Goal: Contribute content: Add original content to the website for others to see

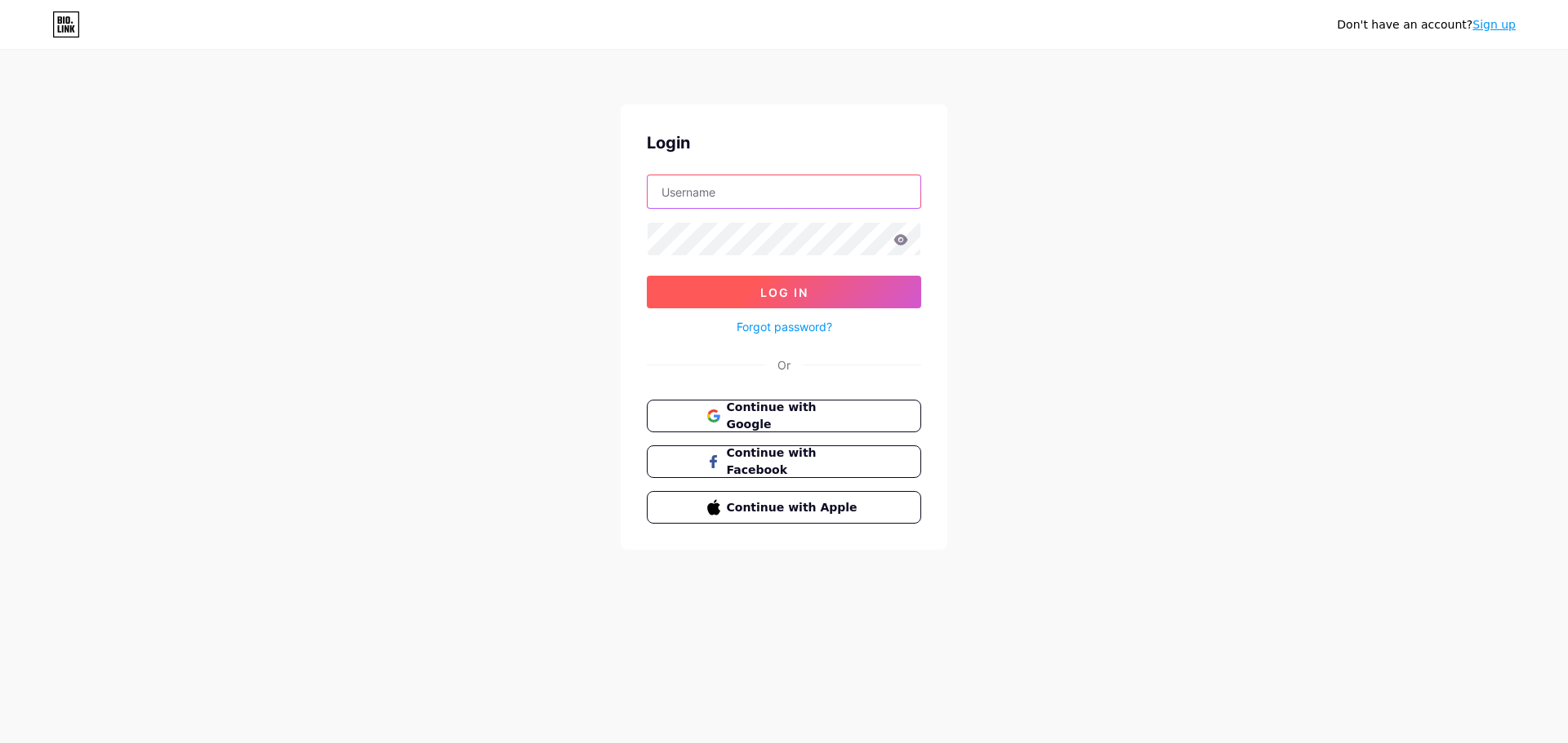
type input "[EMAIL_ADDRESS][DOMAIN_NAME]"
click at [754, 292] on button "Log In" at bounding box center [784, 292] width 275 height 33
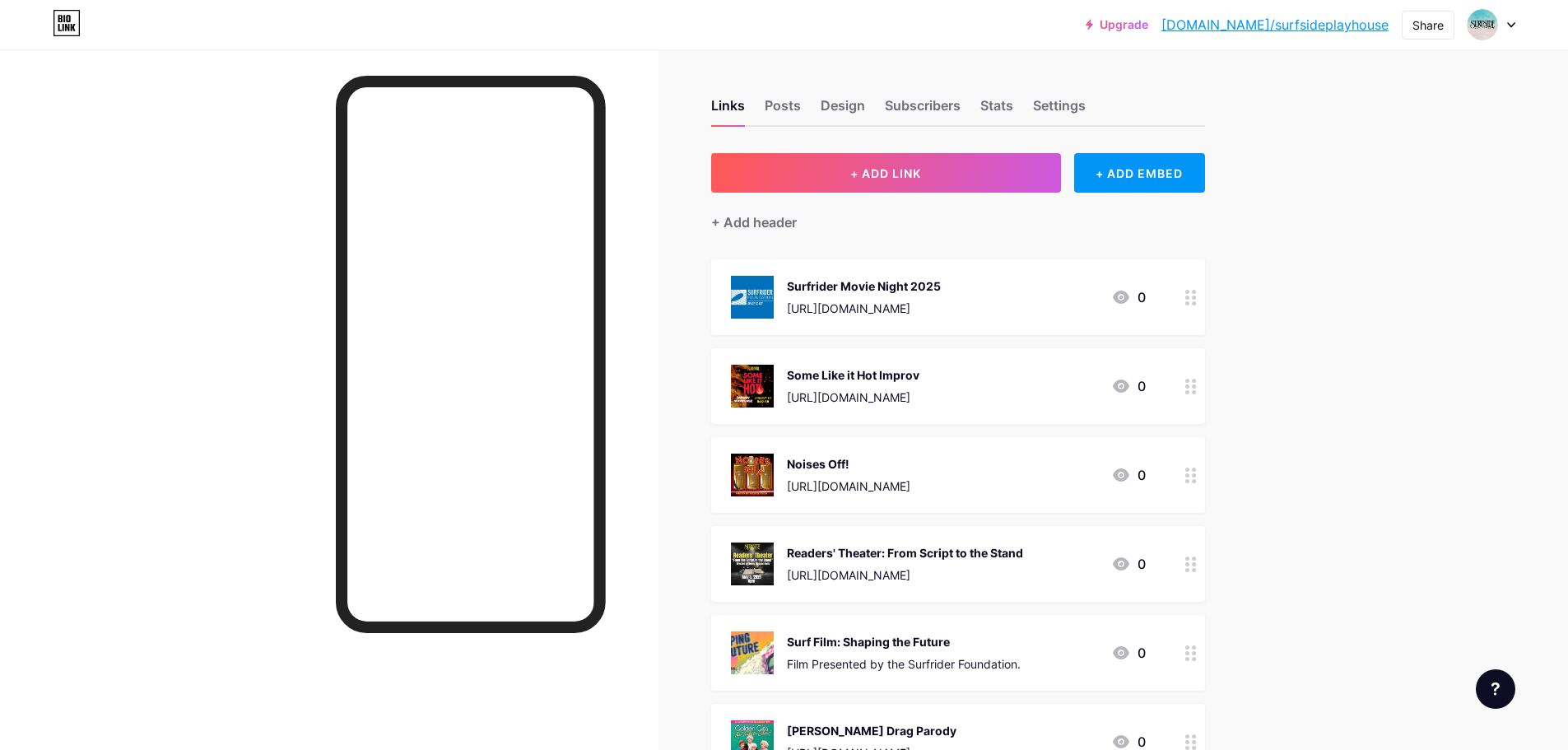
click at [1129, 298] on icon at bounding box center [1121, 298] width 16 height 13
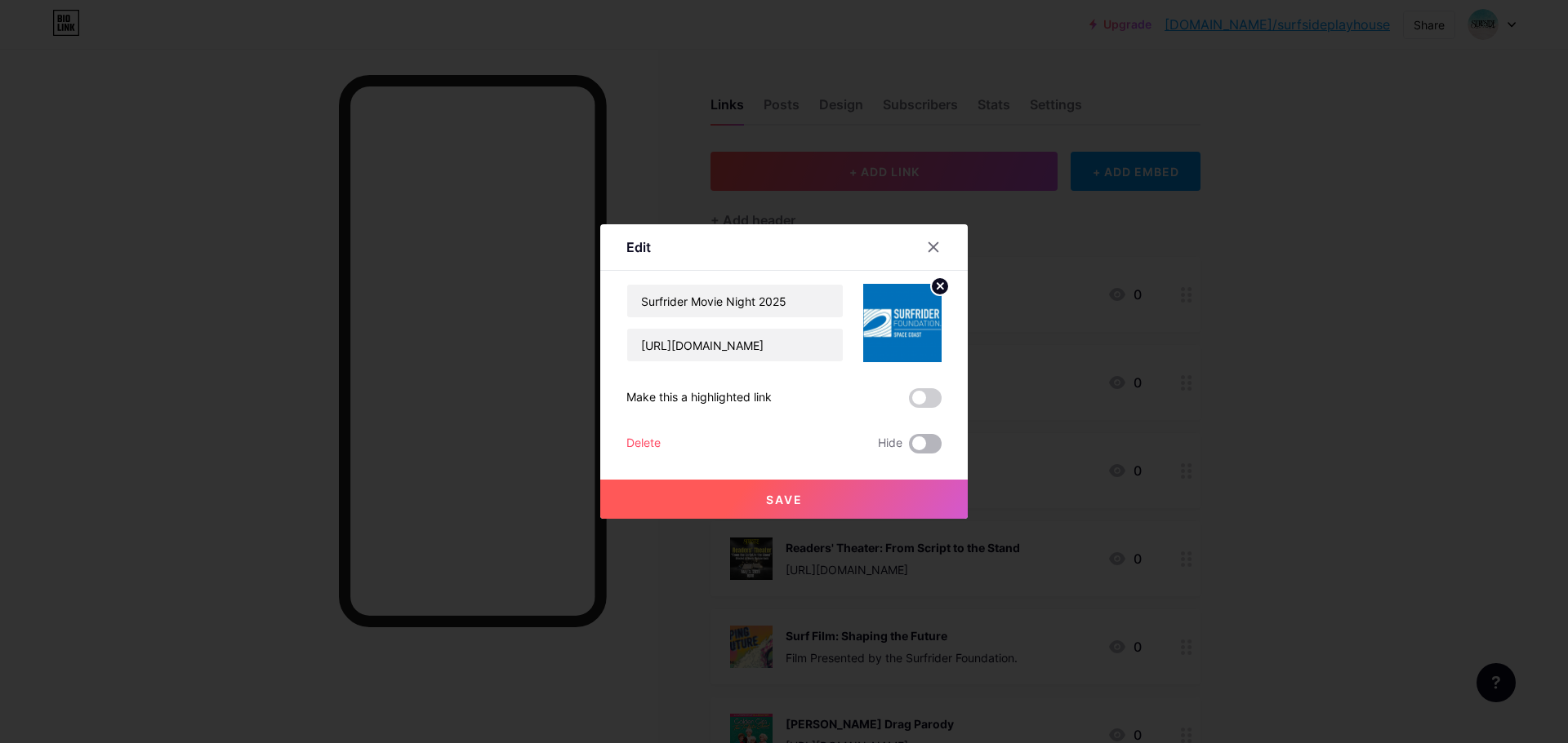
click at [930, 436] on span at bounding box center [925, 443] width 33 height 20
click at [909, 448] on input "checkbox" at bounding box center [909, 448] width 0 height 0
click at [939, 248] on div at bounding box center [933, 246] width 29 height 29
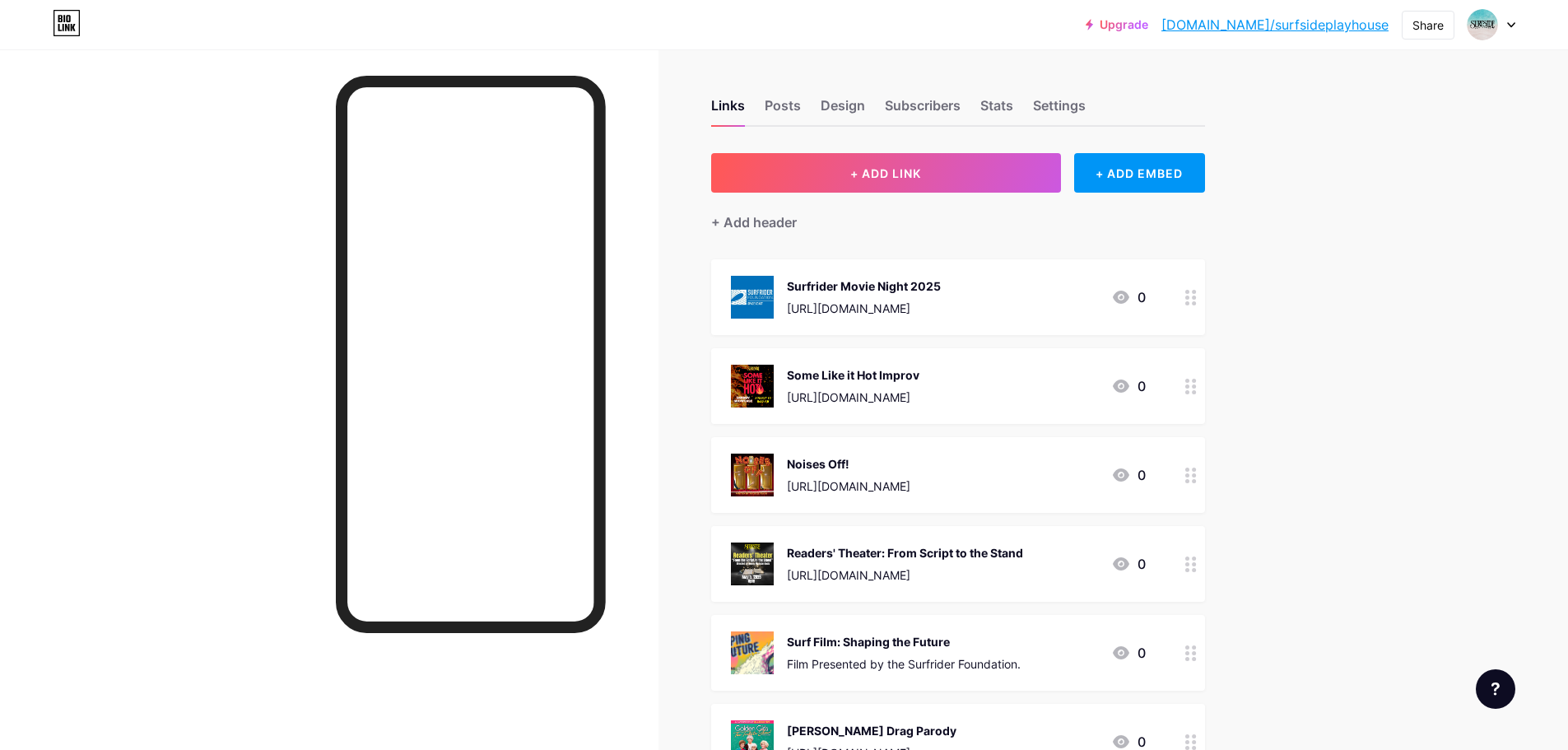
click at [1131, 390] on icon at bounding box center [1121, 386] width 20 height 20
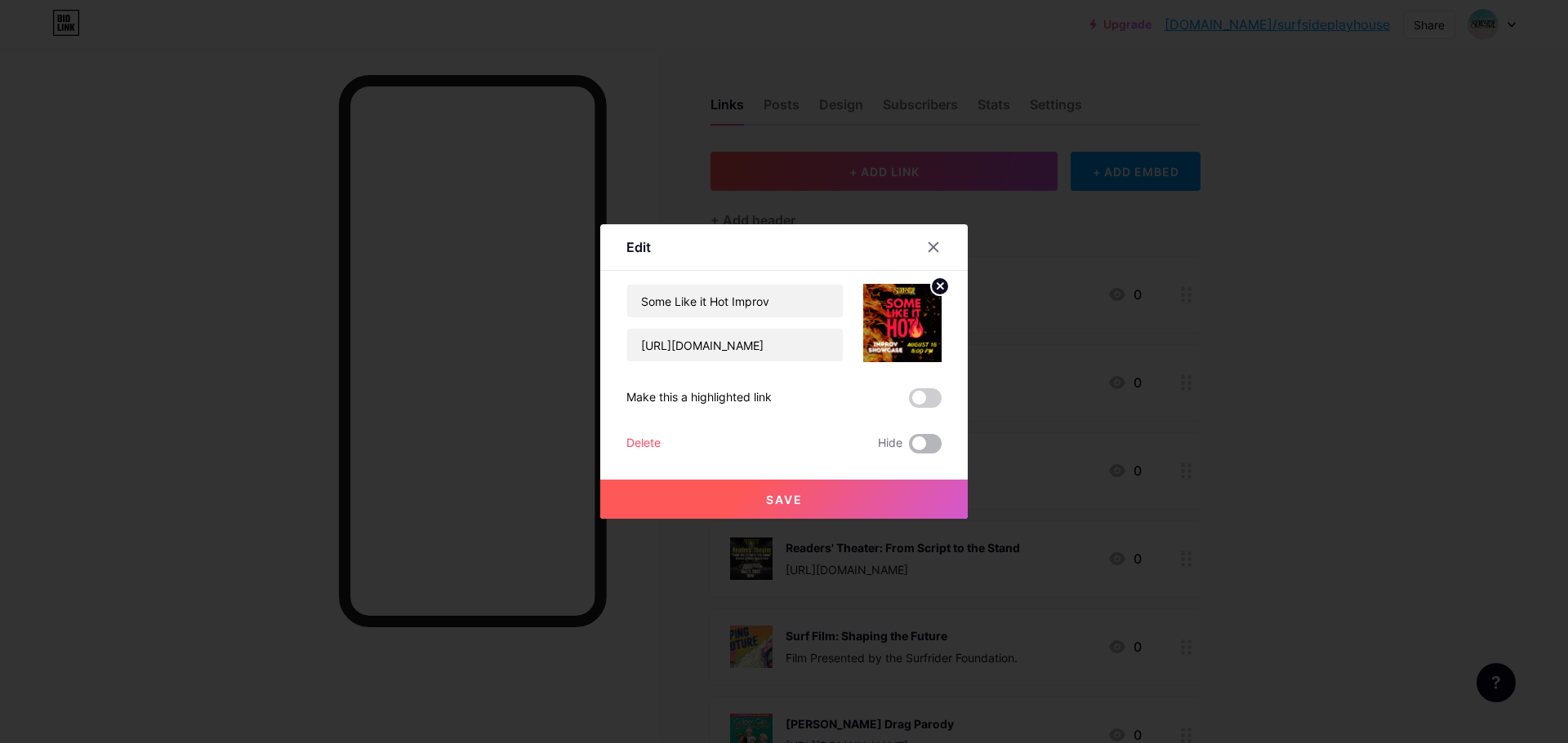
click at [925, 442] on span at bounding box center [925, 443] width 33 height 20
click at [909, 448] on input "checkbox" at bounding box center [909, 448] width 0 height 0
click at [854, 497] on button "Save" at bounding box center [784, 499] width 367 height 39
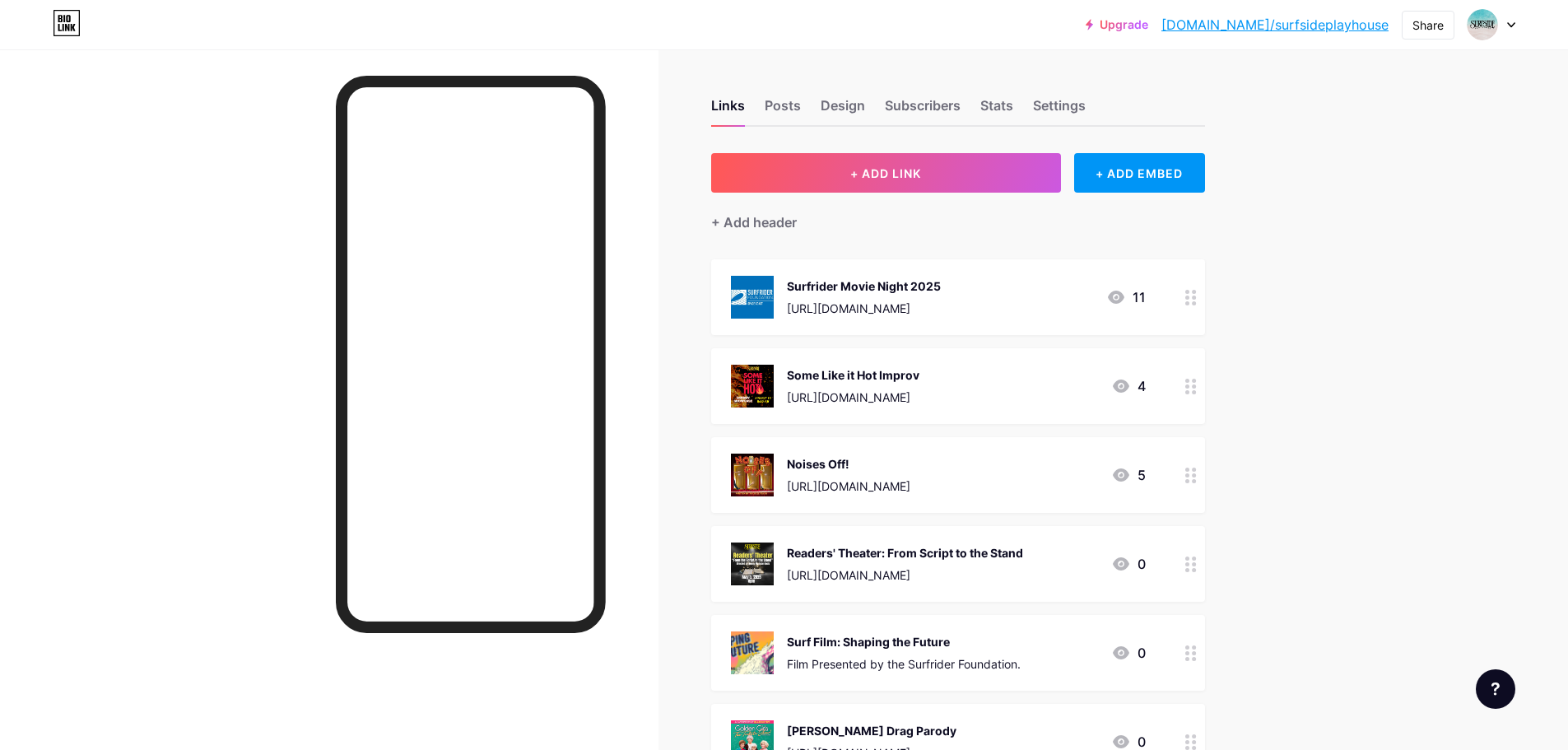
click at [1124, 294] on icon at bounding box center [1116, 298] width 16 height 13
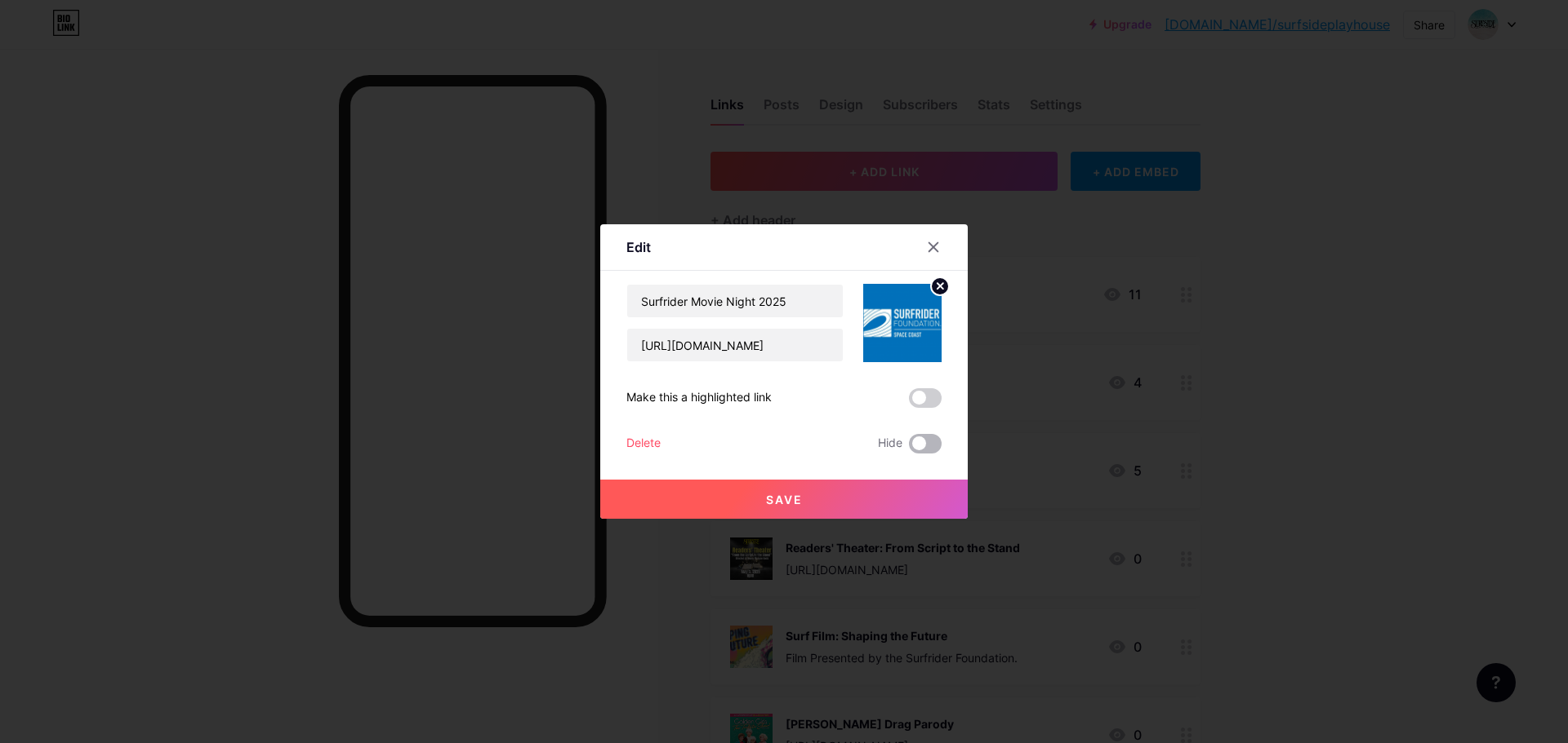
click at [923, 441] on span at bounding box center [925, 443] width 33 height 20
click at [909, 448] on input "checkbox" at bounding box center [909, 448] width 0 height 0
click at [873, 490] on button "Save" at bounding box center [784, 499] width 367 height 39
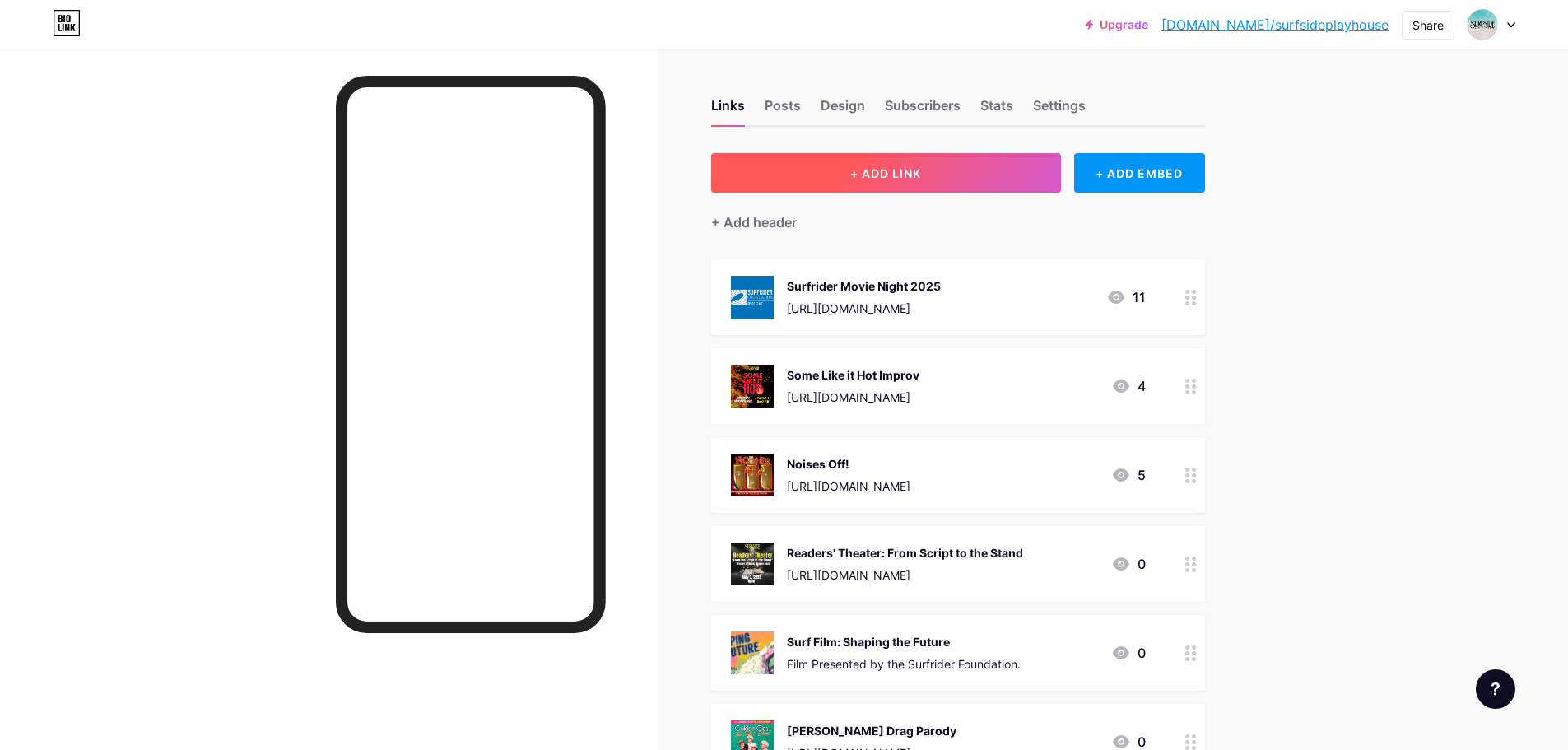
click at [960, 174] on button "+ ADD LINK" at bounding box center [886, 173] width 350 height 40
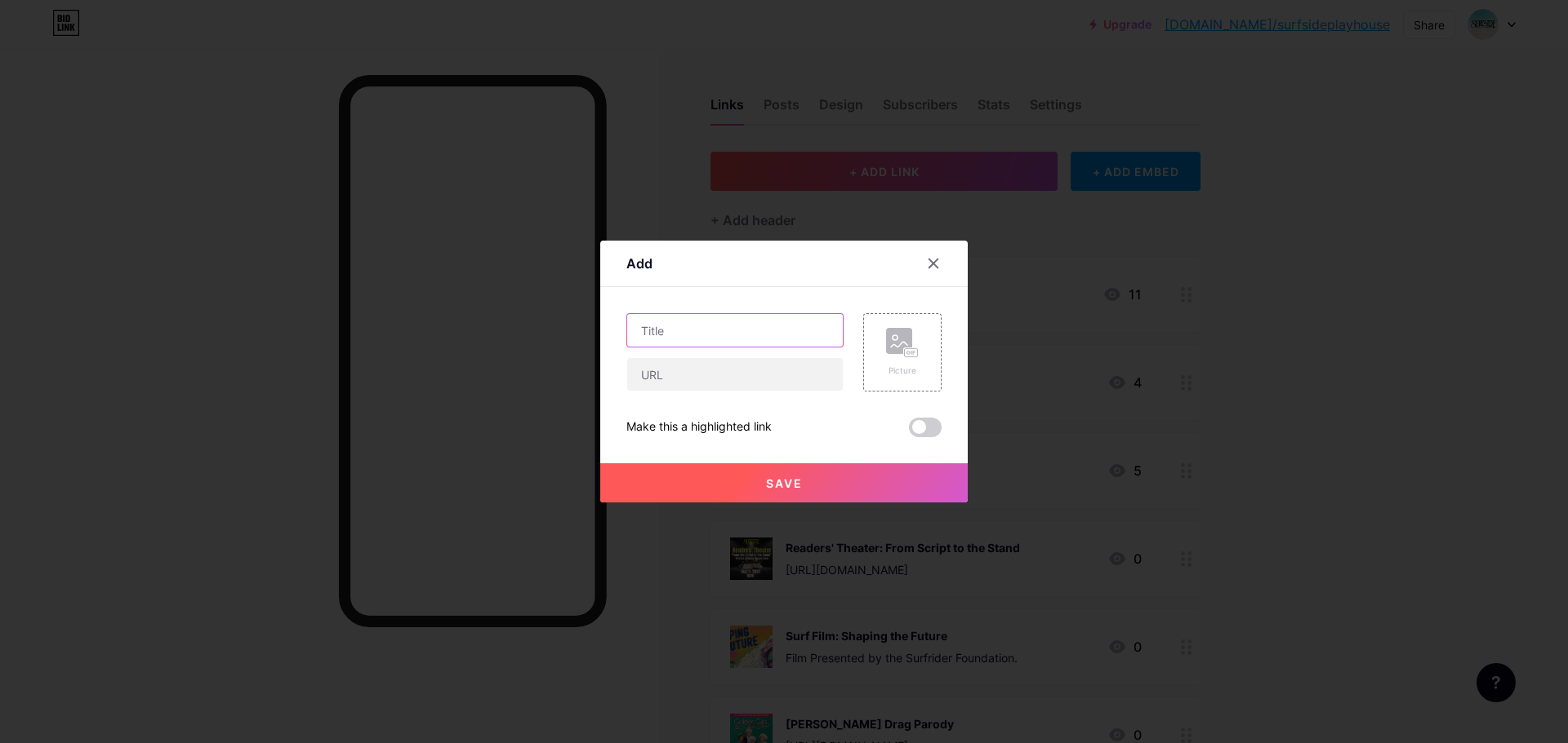
click at [736, 332] on input "text" at bounding box center [734, 330] width 216 height 33
type input "Readers Theater Mystical & Macabre"
paste input "[URL][DOMAIN_NAME]"
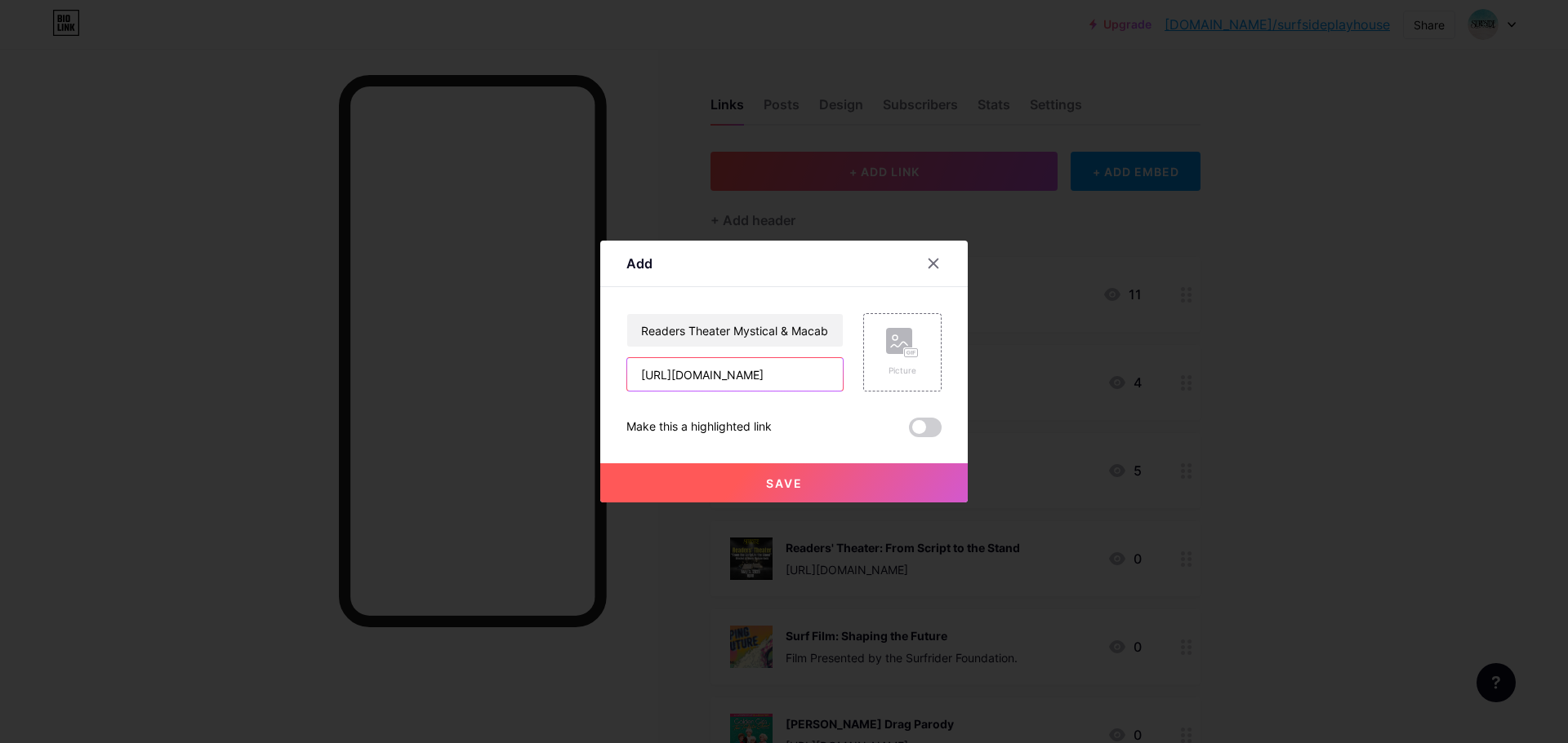
scroll to position [0, 104]
type input "[URL][DOMAIN_NAME]"
click at [894, 352] on rect at bounding box center [899, 341] width 26 height 26
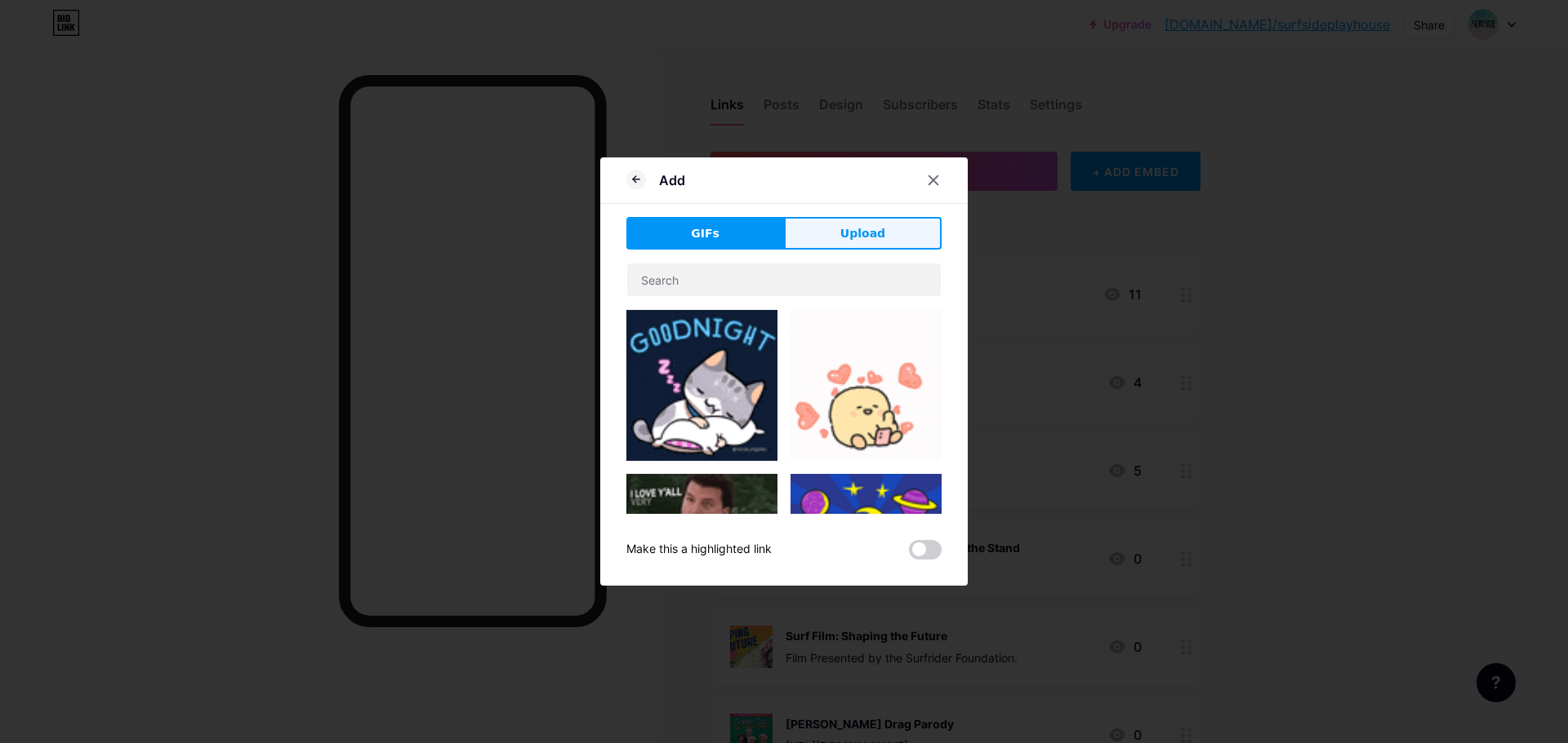
click at [877, 233] on span "Upload" at bounding box center [863, 233] width 45 height 17
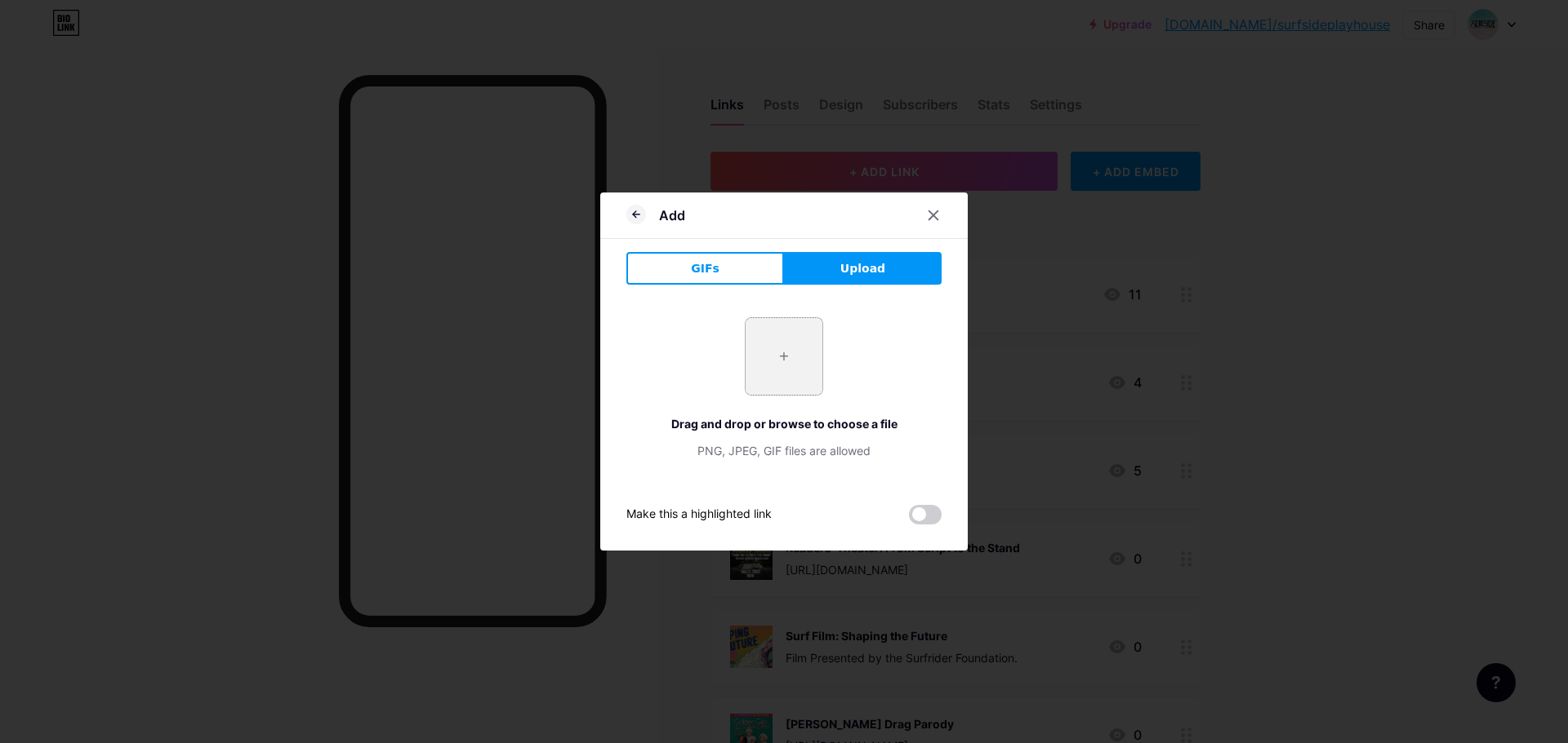
click at [767, 358] on input "file" at bounding box center [784, 357] width 77 height 77
type input "C:\fakepath\RT Mystical & Macabre 92025.png"
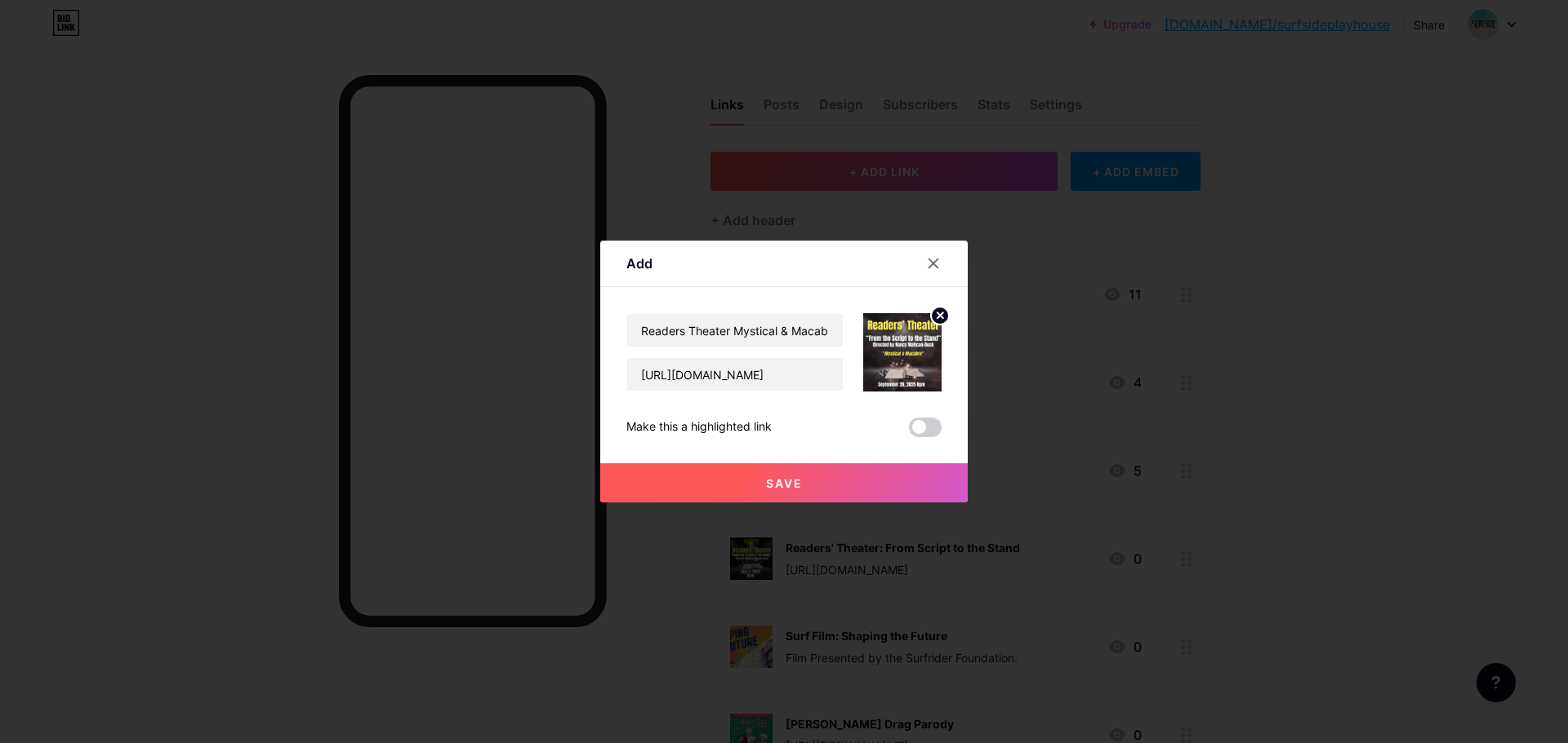
click at [800, 471] on button "Save" at bounding box center [784, 484] width 367 height 39
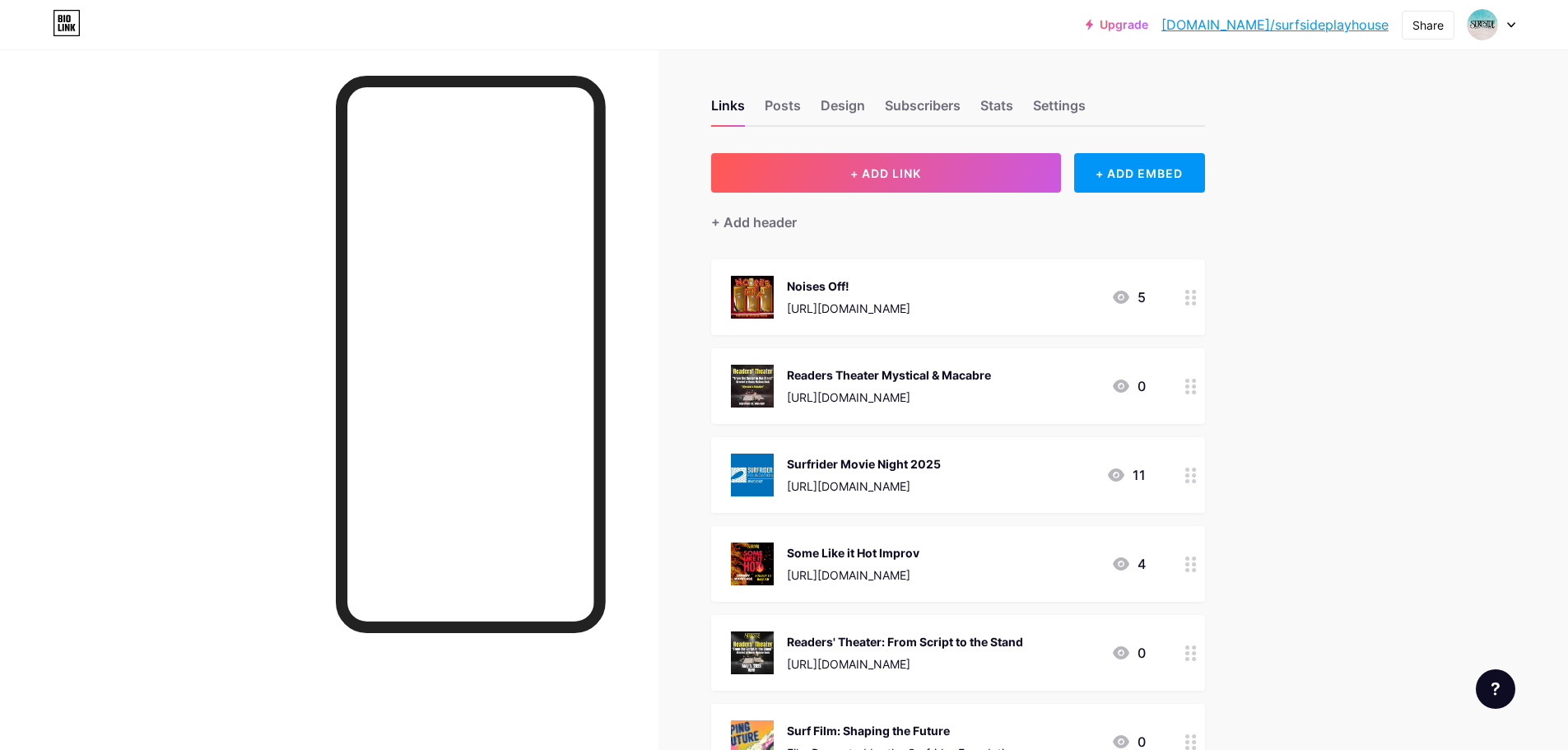
click at [978, 638] on div "Readers' Theater: From Script to the Stand" at bounding box center [905, 642] width 236 height 17
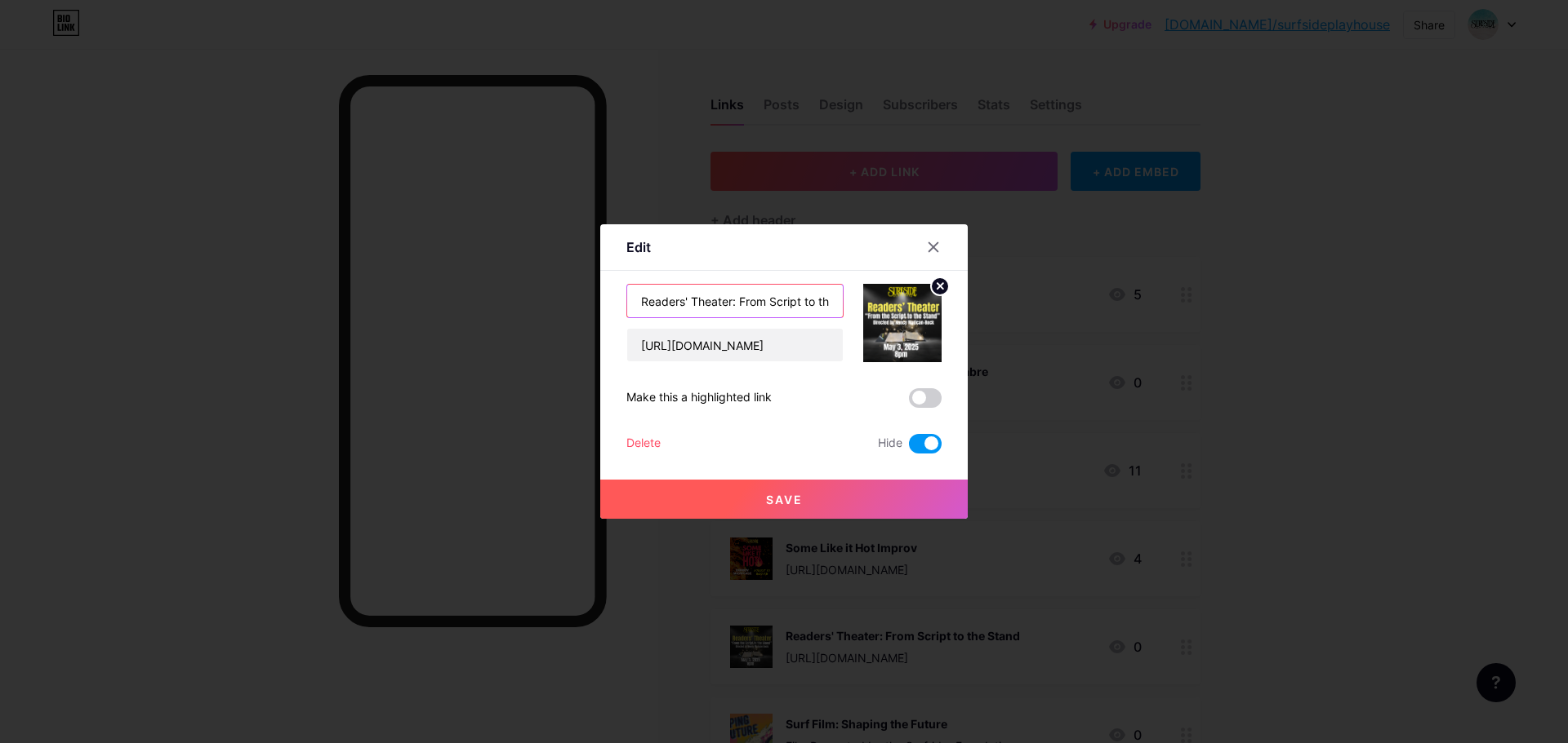
click at [784, 301] on input "Readers' Theater: From Script to the Stand" at bounding box center [734, 301] width 216 height 33
click at [933, 245] on icon at bounding box center [933, 247] width 13 height 13
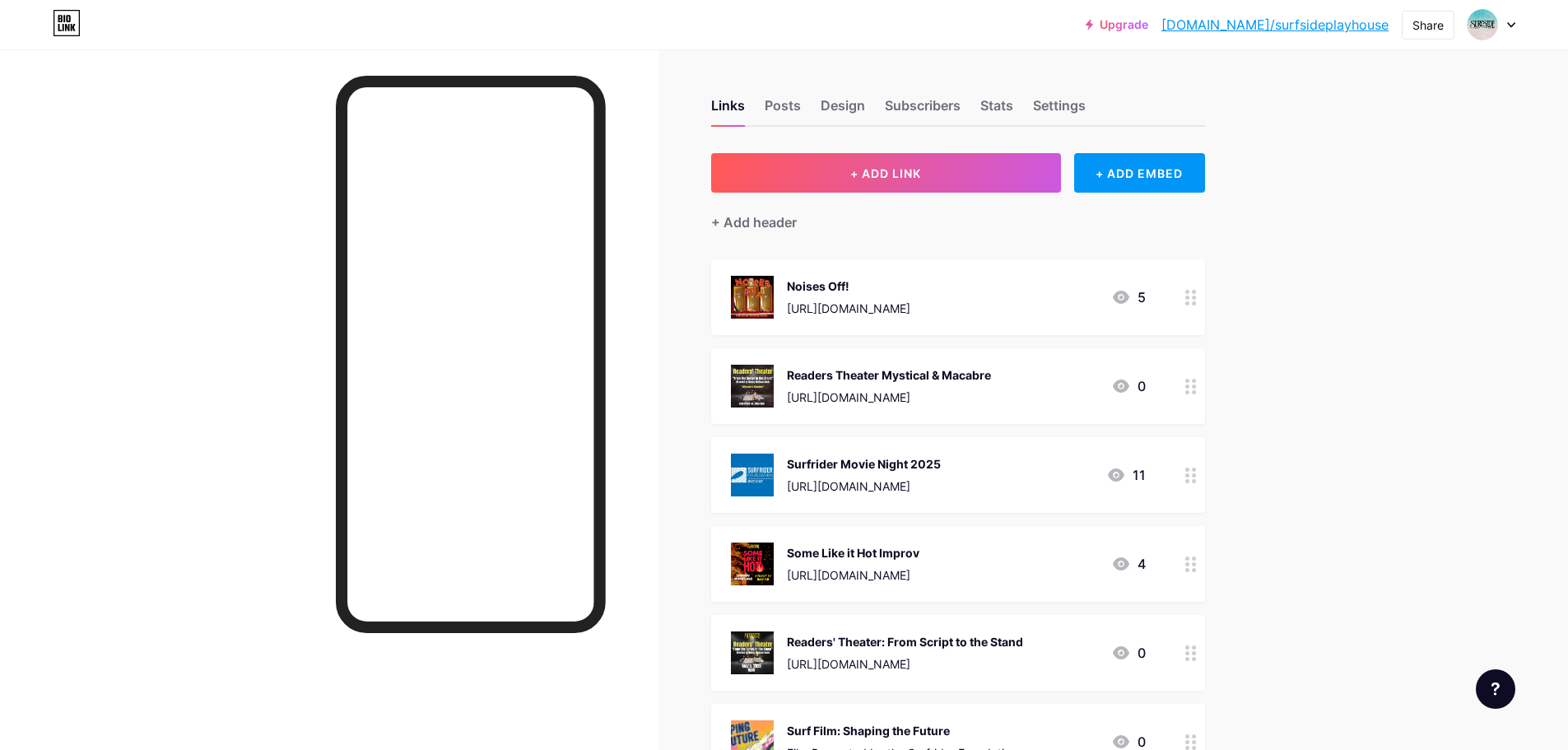
click at [875, 377] on div "Readers Theater Mystical & Macabre" at bounding box center [889, 375] width 204 height 17
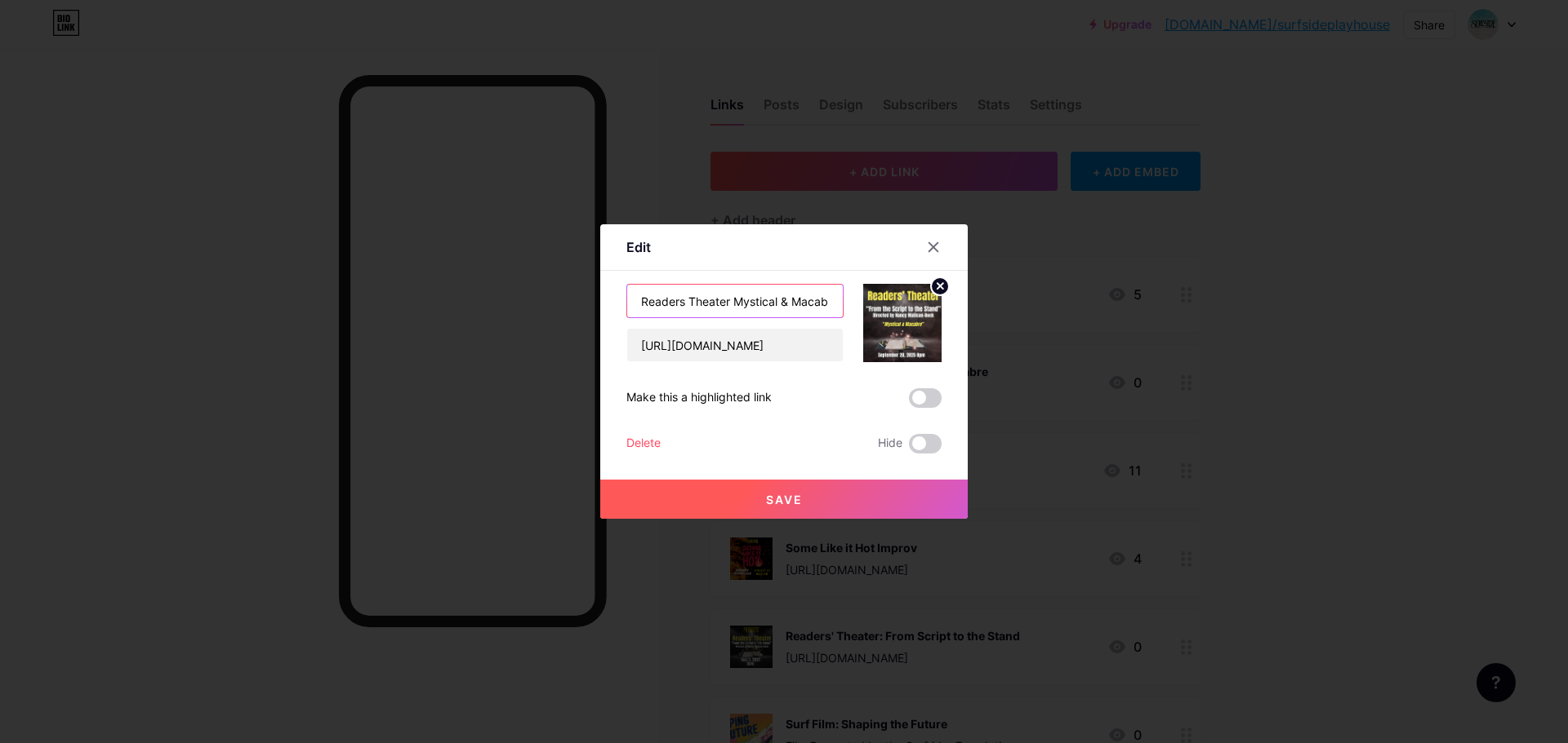
click at [784, 308] on input "Readers Theater Mystical & Macabre" at bounding box center [734, 301] width 216 height 33
paste input "' Theater: From Script to the Stand"
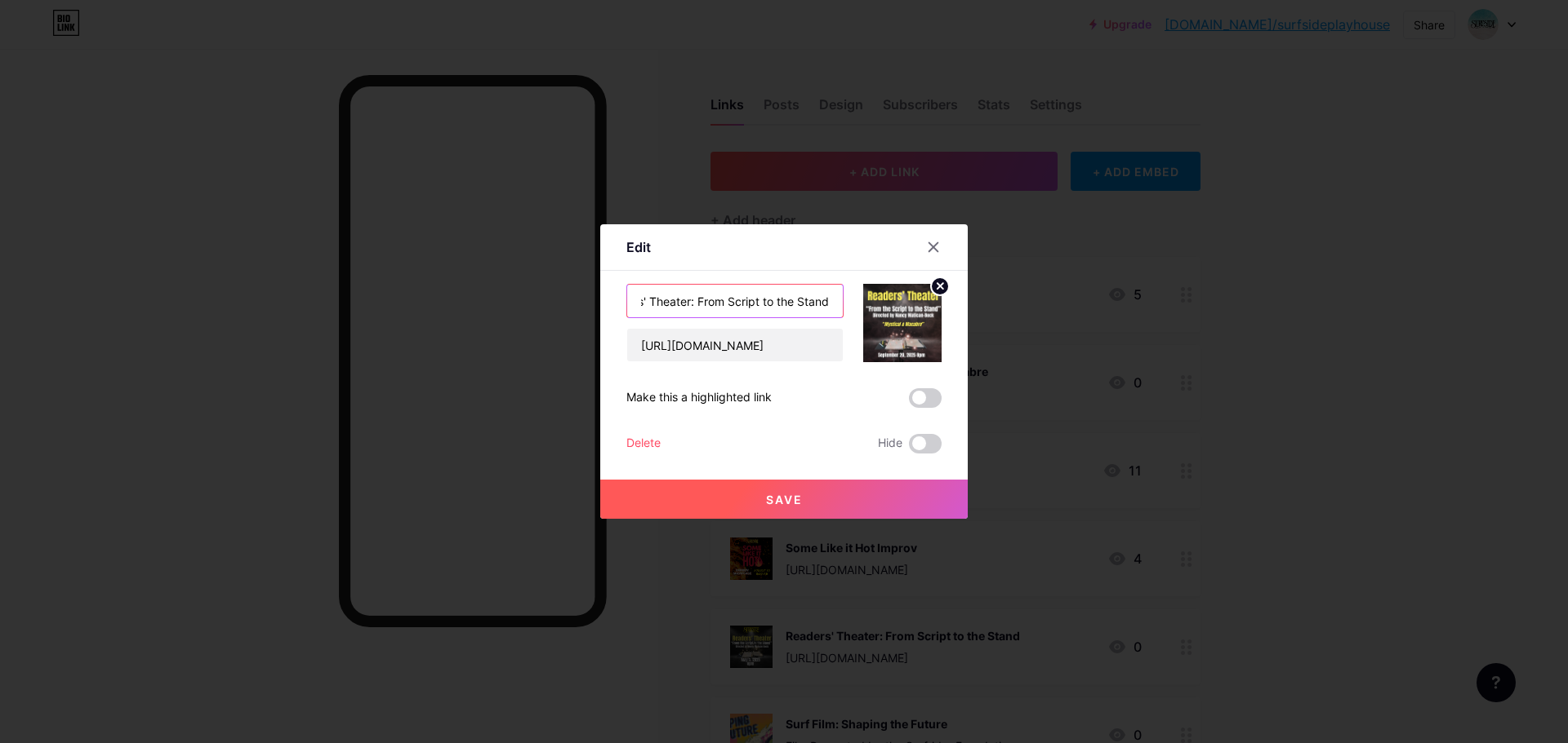
type input "Readers' Theater: From Script to the Stand"
click at [794, 495] on span "Save" at bounding box center [784, 499] width 36 height 14
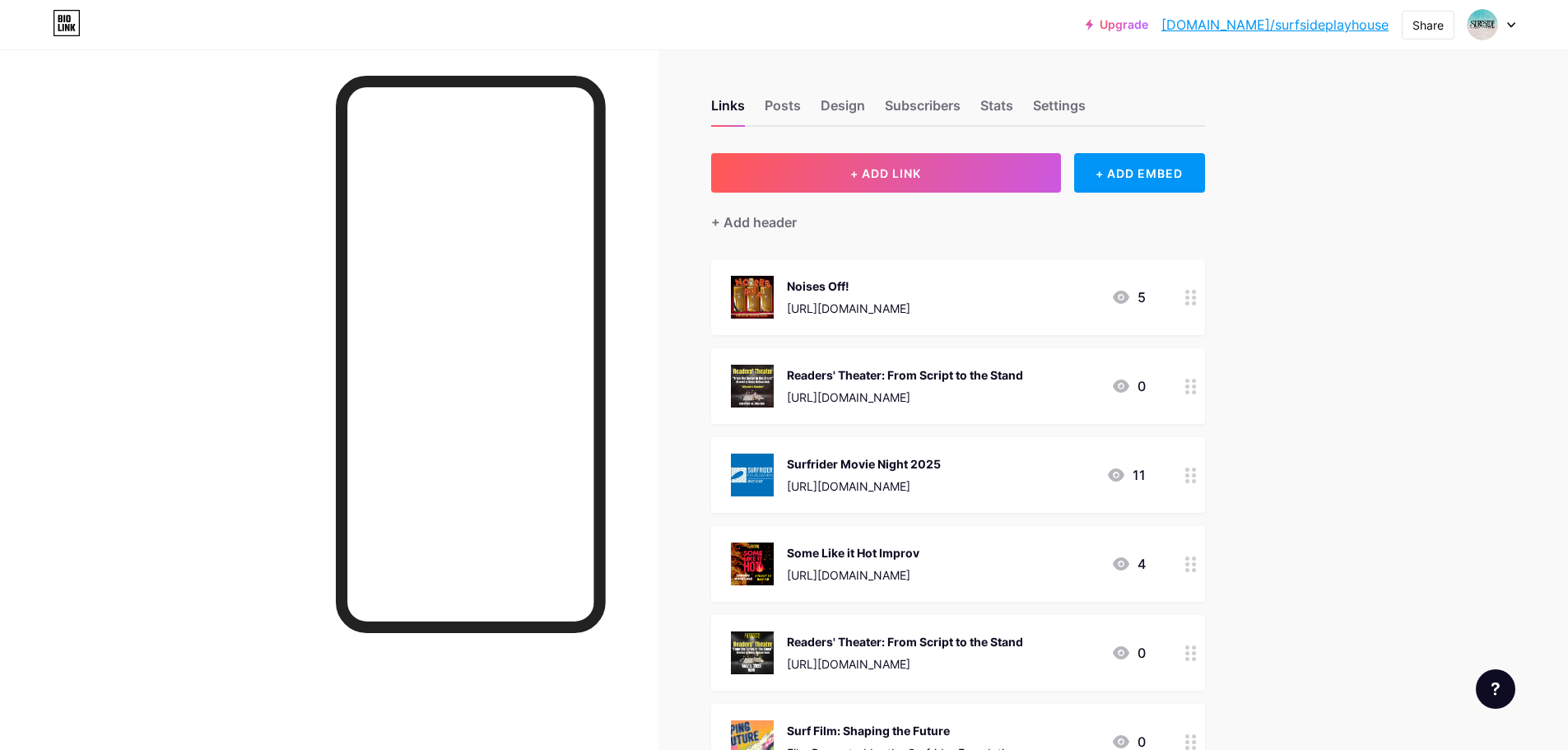
click at [1014, 372] on div "Readers' Theater: From Script to the Stand" at bounding box center [905, 375] width 236 height 17
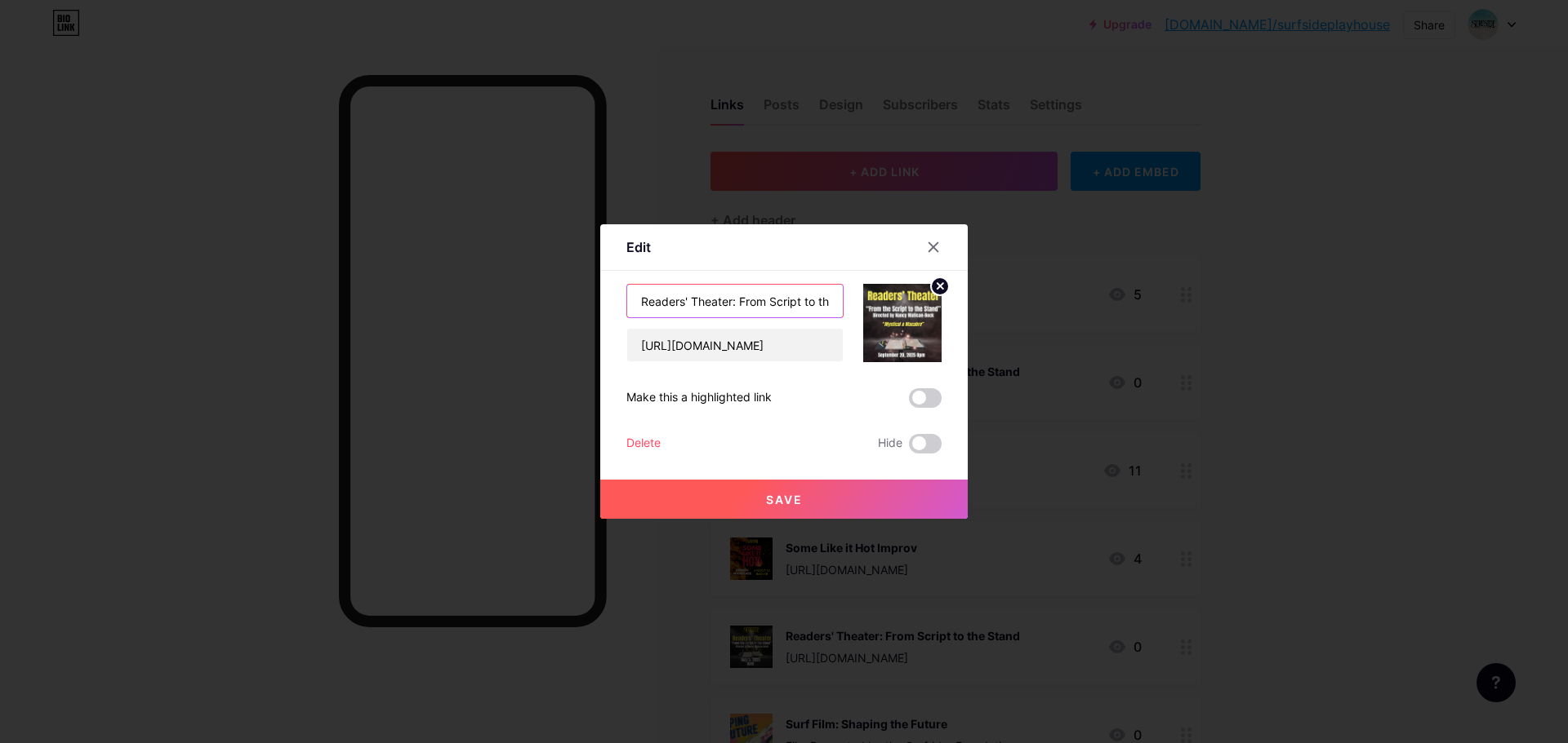
scroll to position [0, 43]
drag, startPoint x: 732, startPoint y: 301, endPoint x: 944, endPoint y: 303, distance: 212.0
click at [944, 303] on div "Edit Content YouTube Play YouTube video without leaving your page. ADD Vimeo Pl…" at bounding box center [784, 372] width 367 height 295
type input "Readers' Theater"
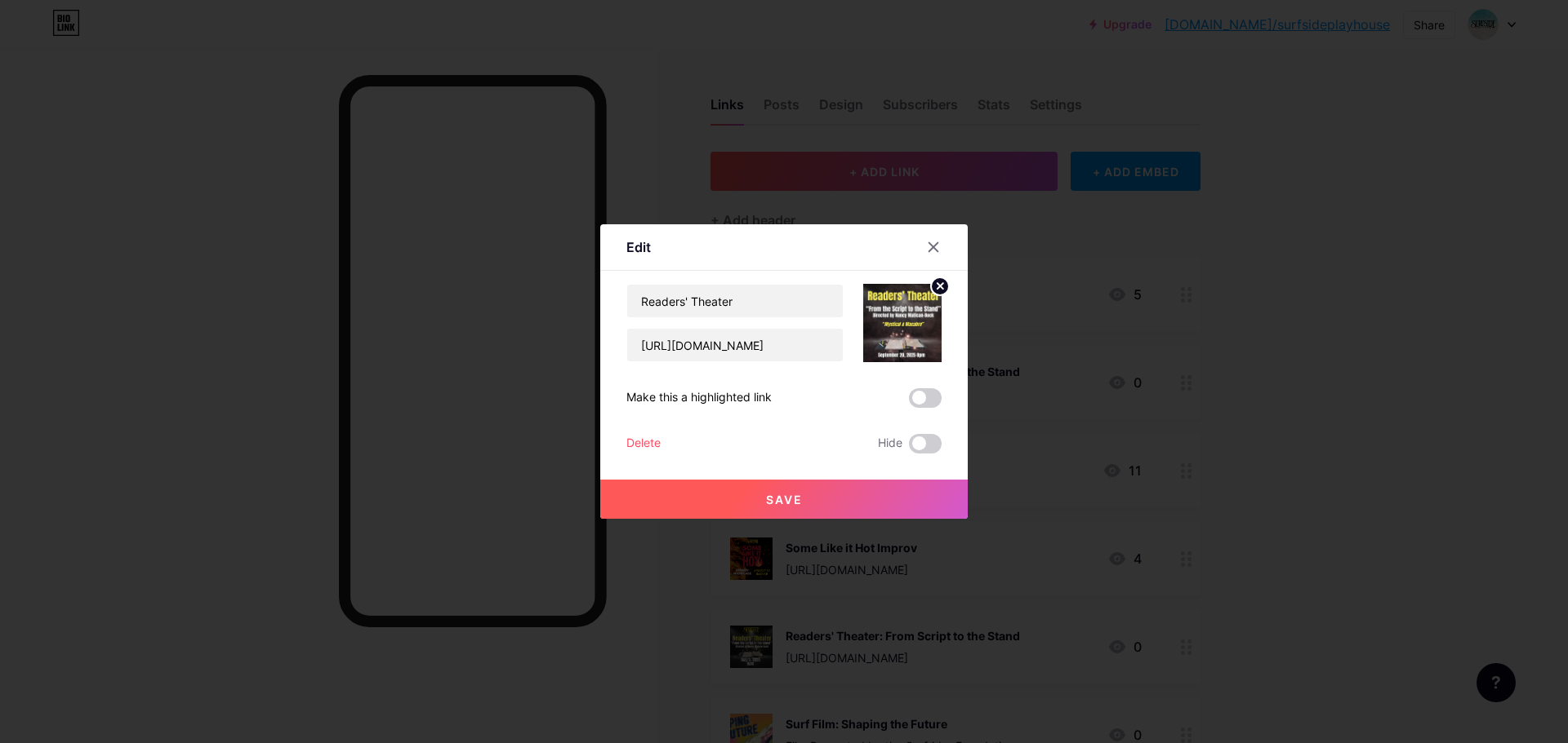
click at [776, 500] on span "Save" at bounding box center [784, 499] width 36 height 14
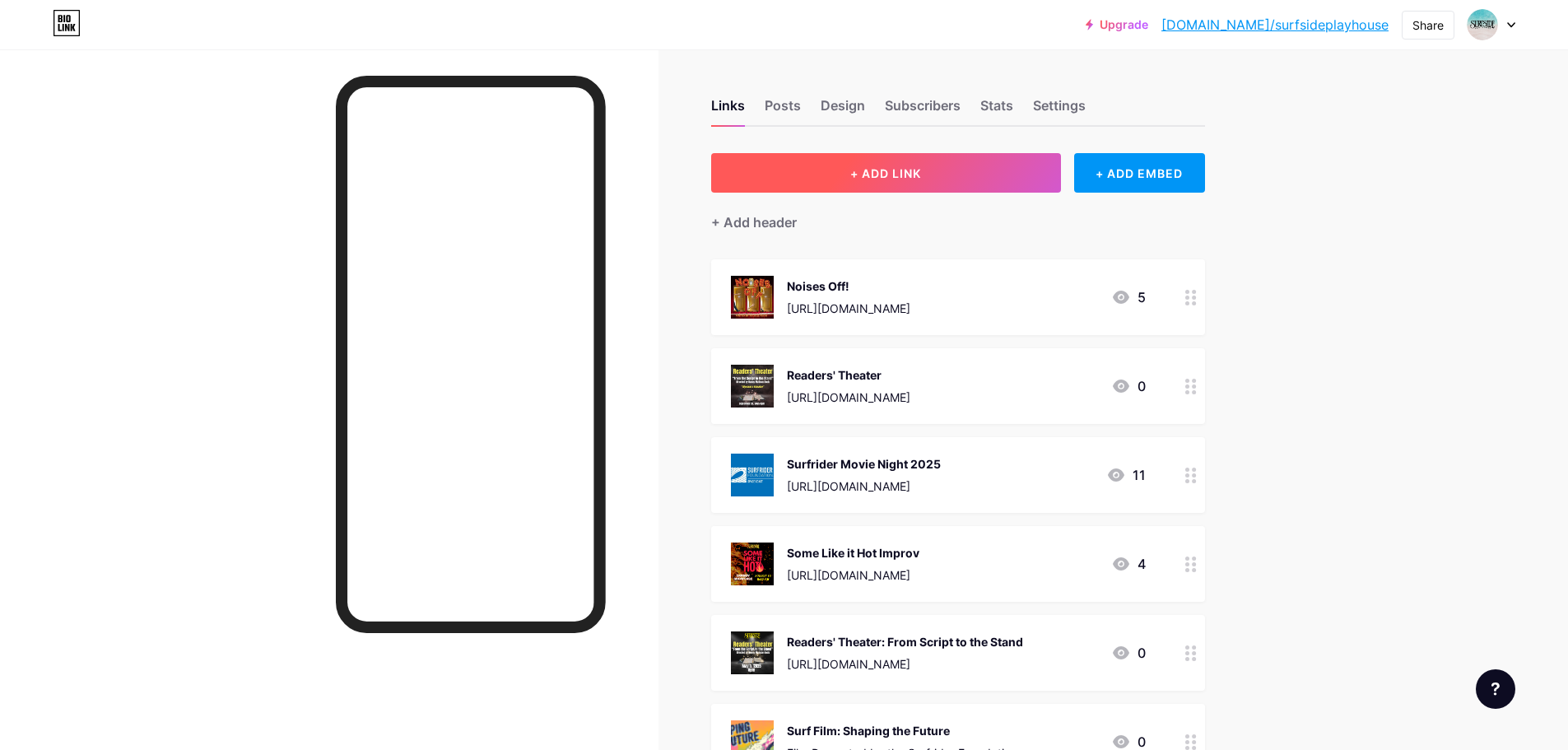
click at [983, 173] on button "+ ADD LINK" at bounding box center [886, 173] width 350 height 40
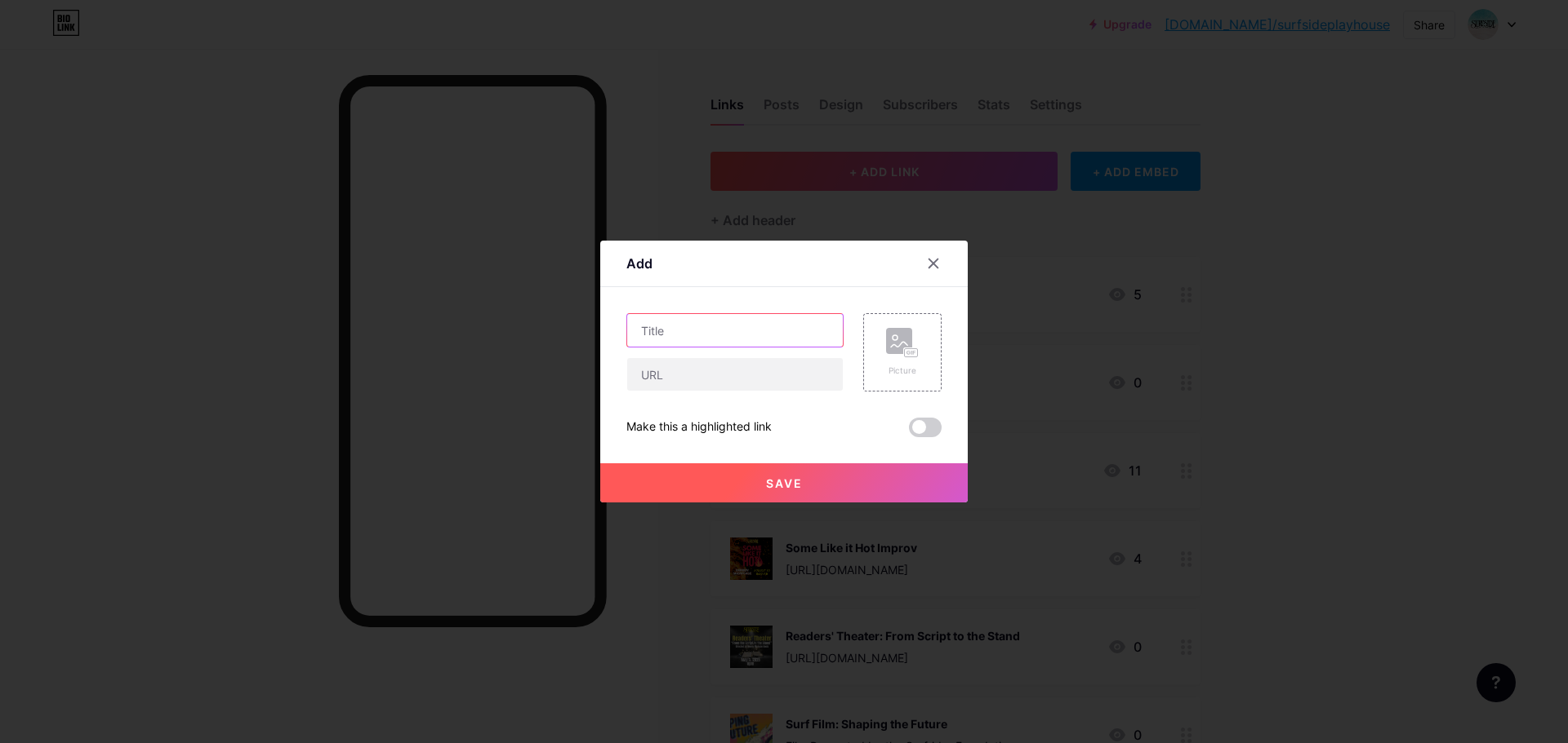
click at [756, 328] on input "text" at bounding box center [734, 330] width 216 height 33
paste input "Tru Phonic’s Funky Horror Picture Show"
type input "Tru Phonic’s Funky Horror Picture Show"
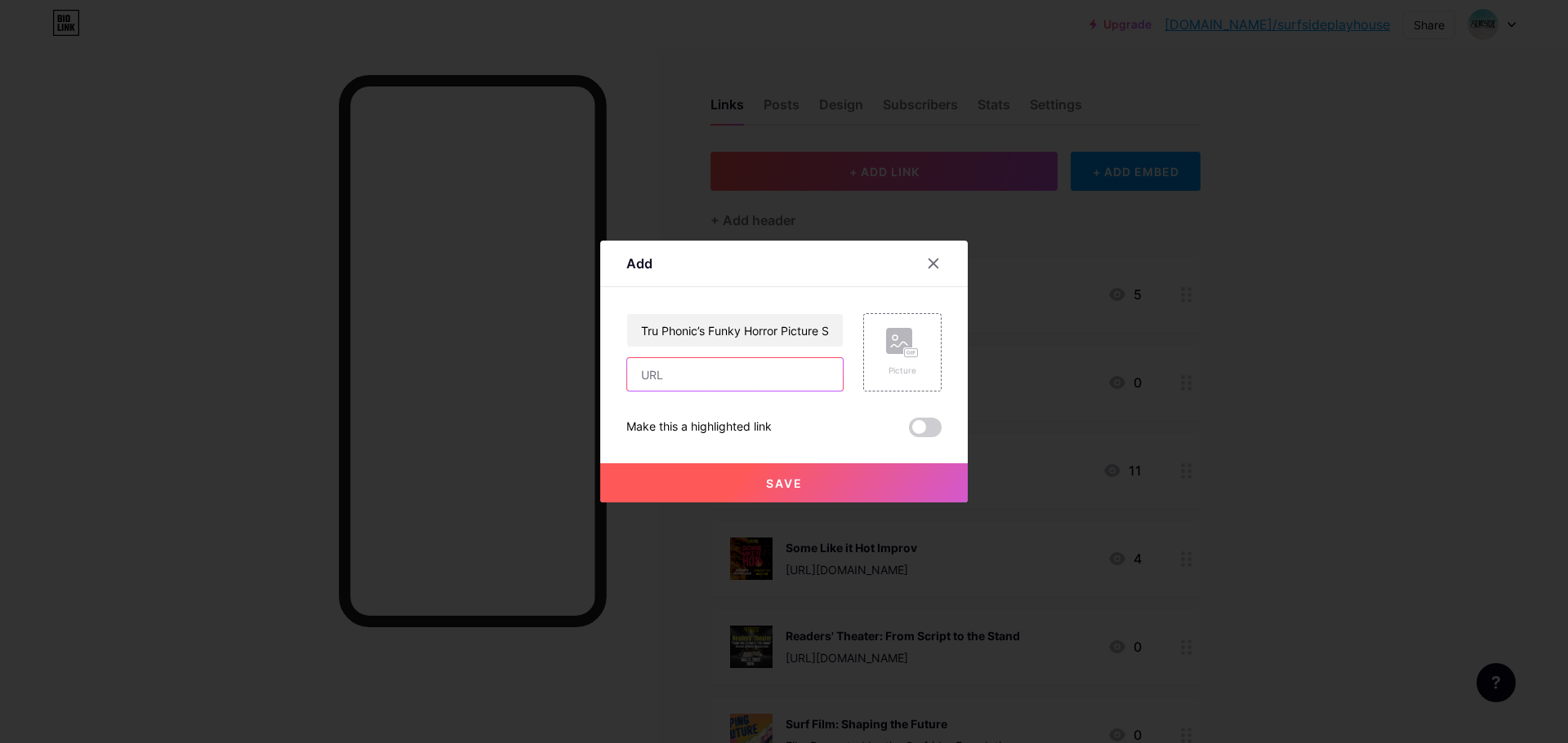
click at [756, 373] on input "text" at bounding box center [734, 374] width 216 height 33
paste input "[URL][DOMAIN_NAME]"
type input "[URL][DOMAIN_NAME]"
click at [889, 356] on icon at bounding box center [902, 343] width 33 height 30
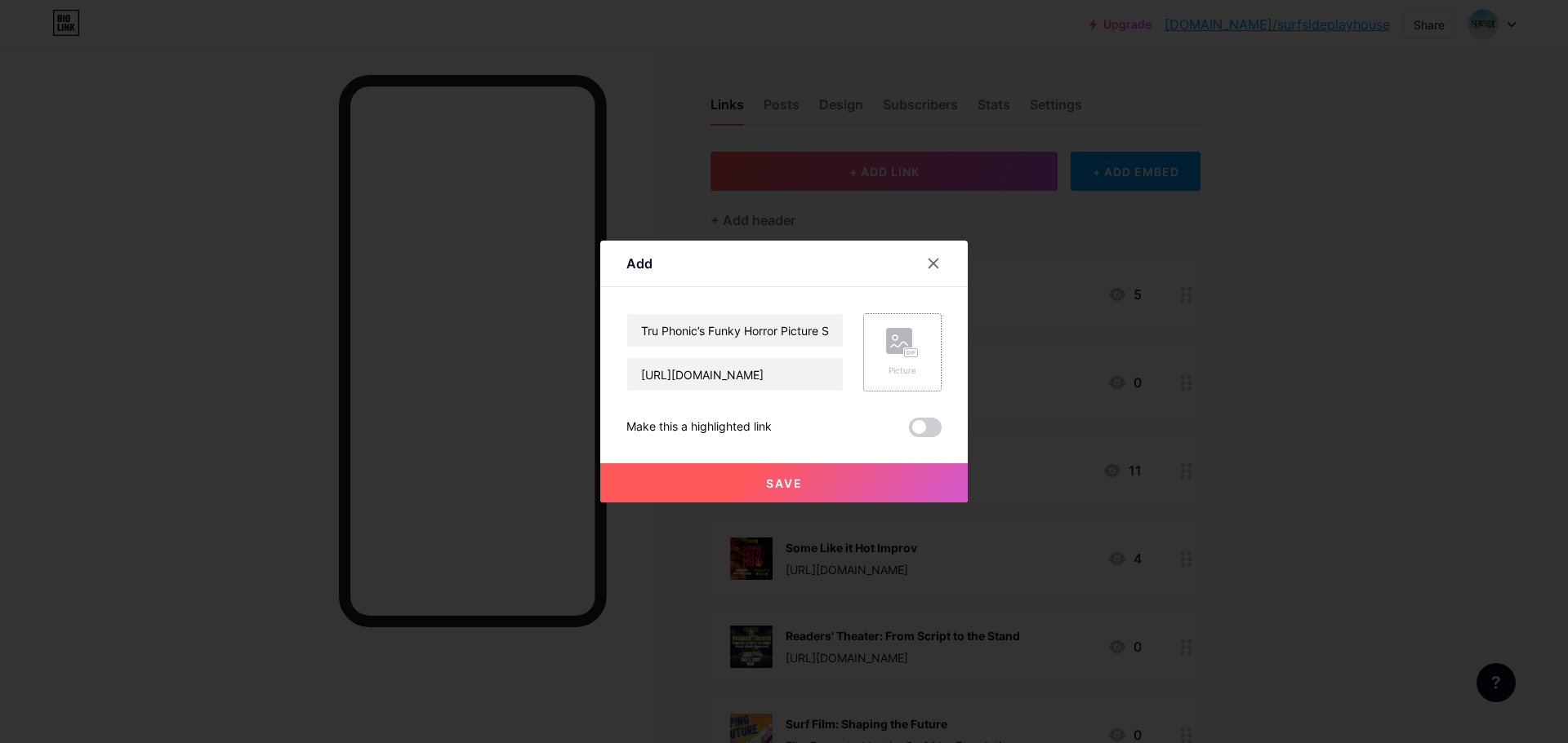
scroll to position [0, 0]
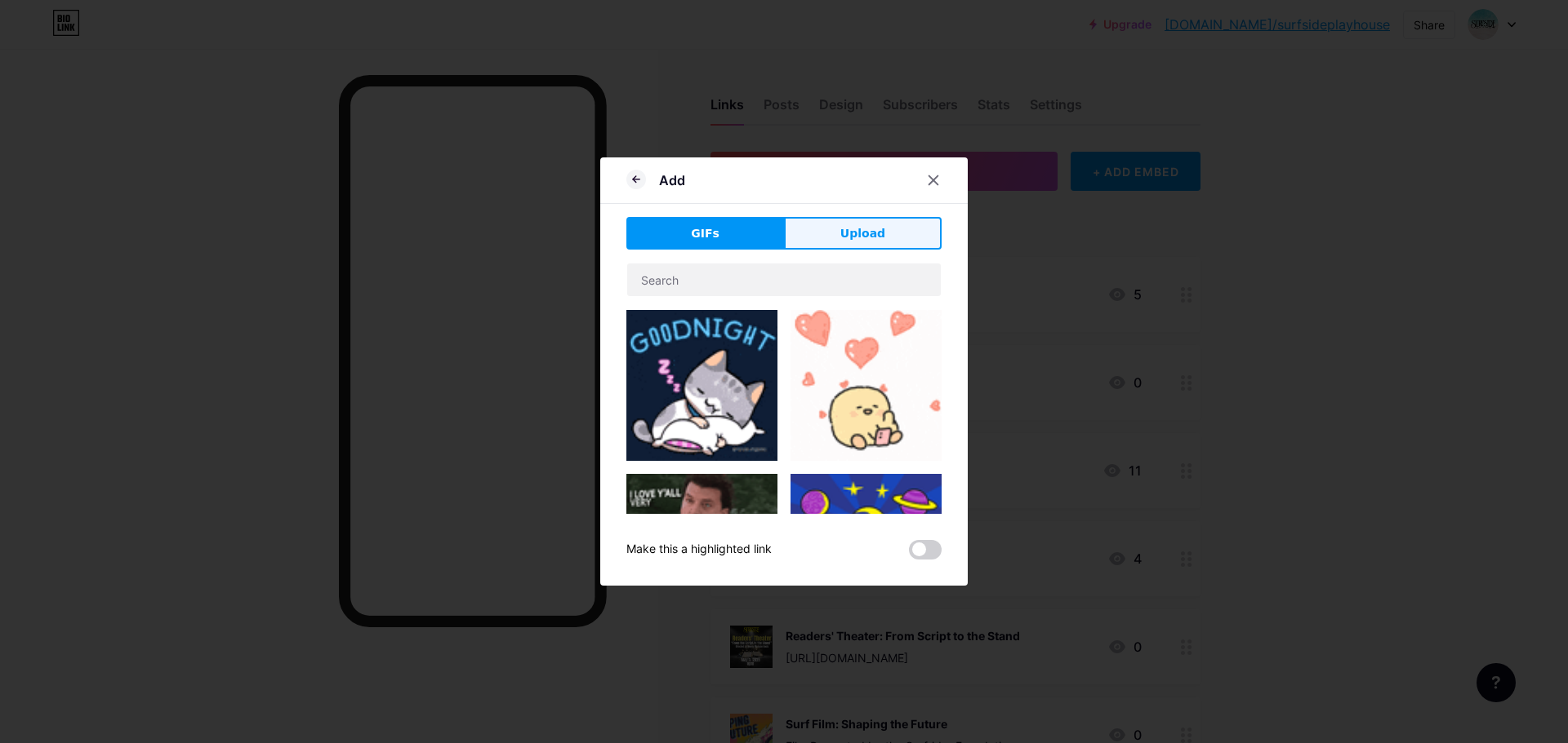
click at [880, 231] on span "Upload" at bounding box center [863, 233] width 45 height 17
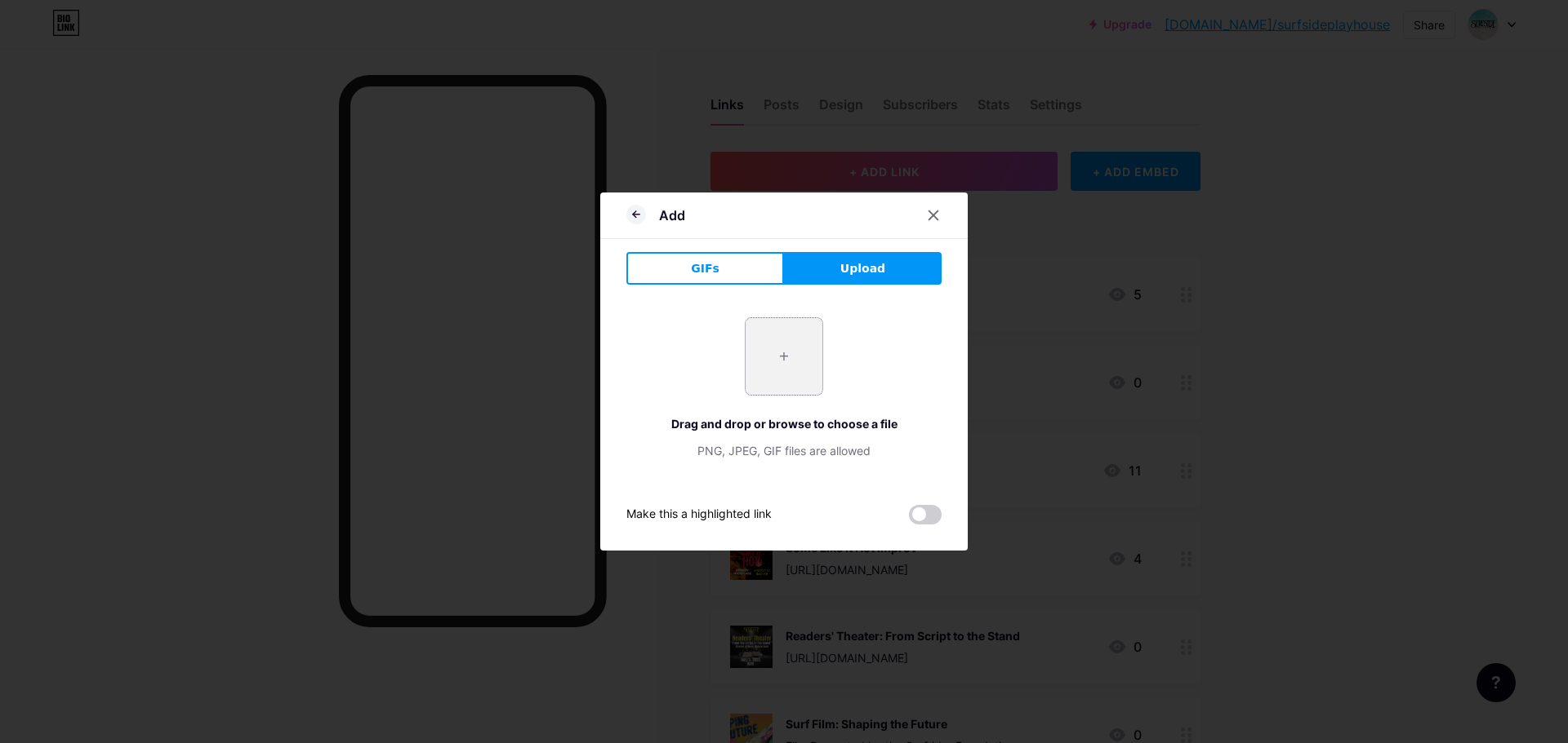
click at [778, 358] on input "file" at bounding box center [784, 357] width 77 height 77
type input "C:\fakepath\TruHorrorShow.jpg"
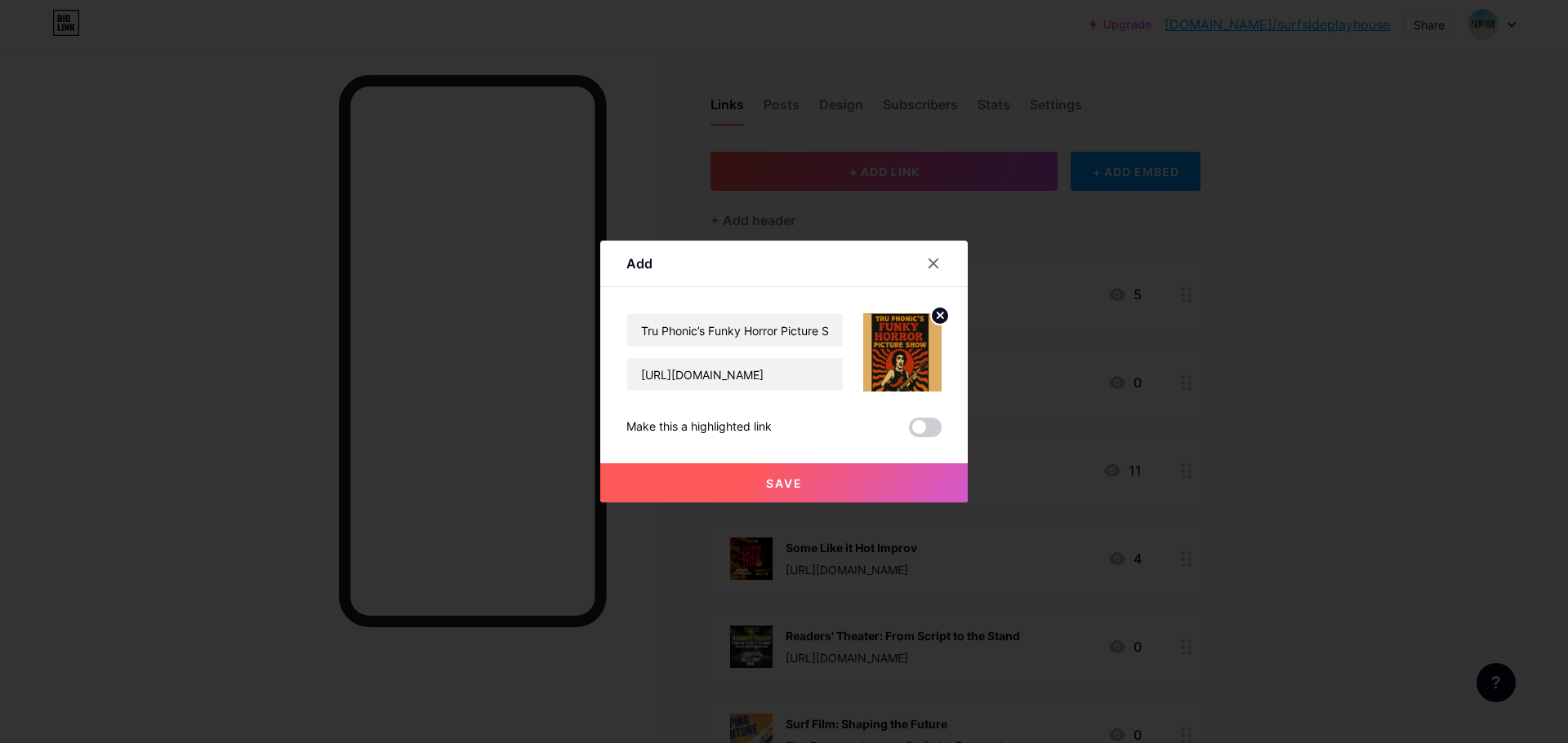
click at [866, 478] on button "Save" at bounding box center [784, 484] width 367 height 39
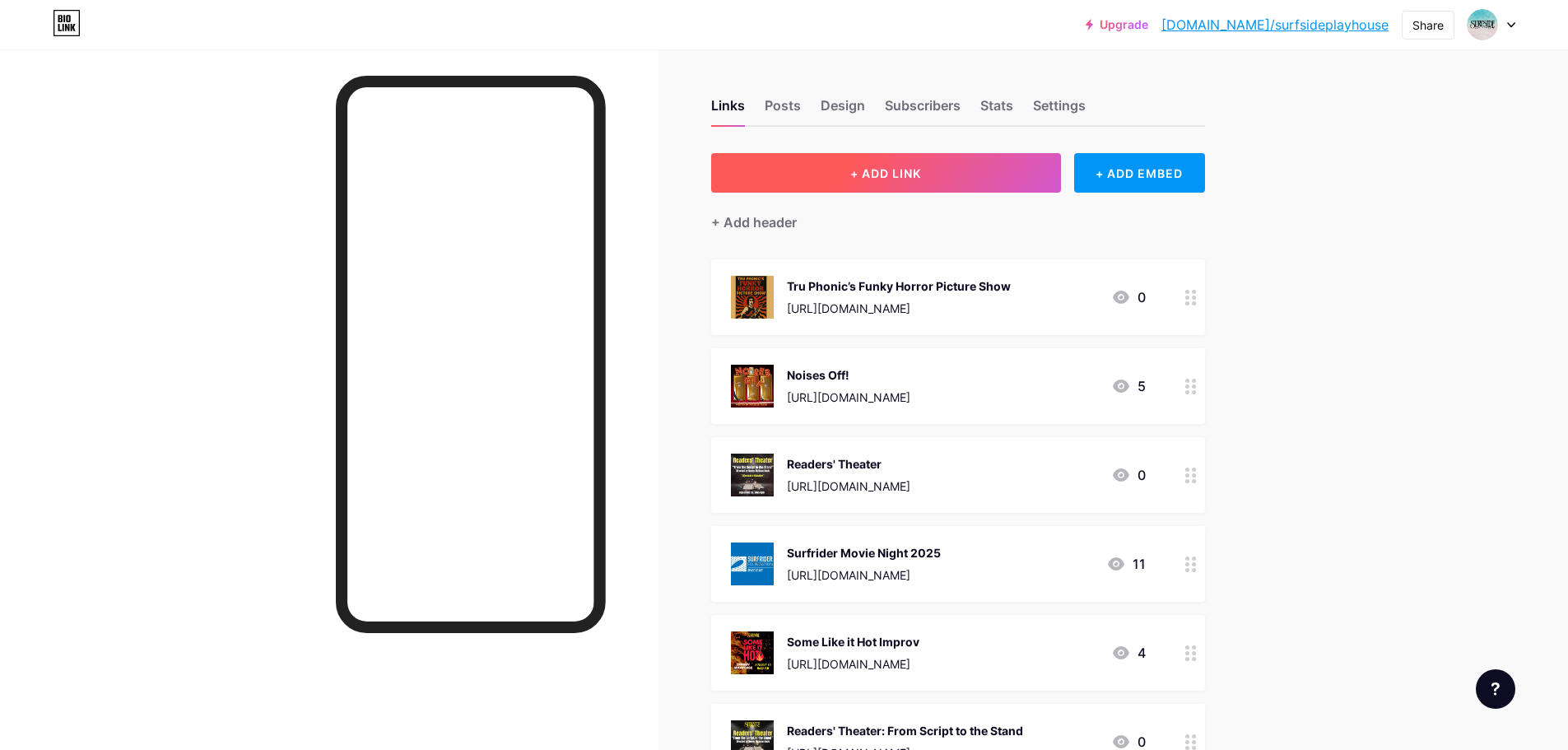
click at [943, 168] on button "+ ADD LINK" at bounding box center [886, 173] width 350 height 40
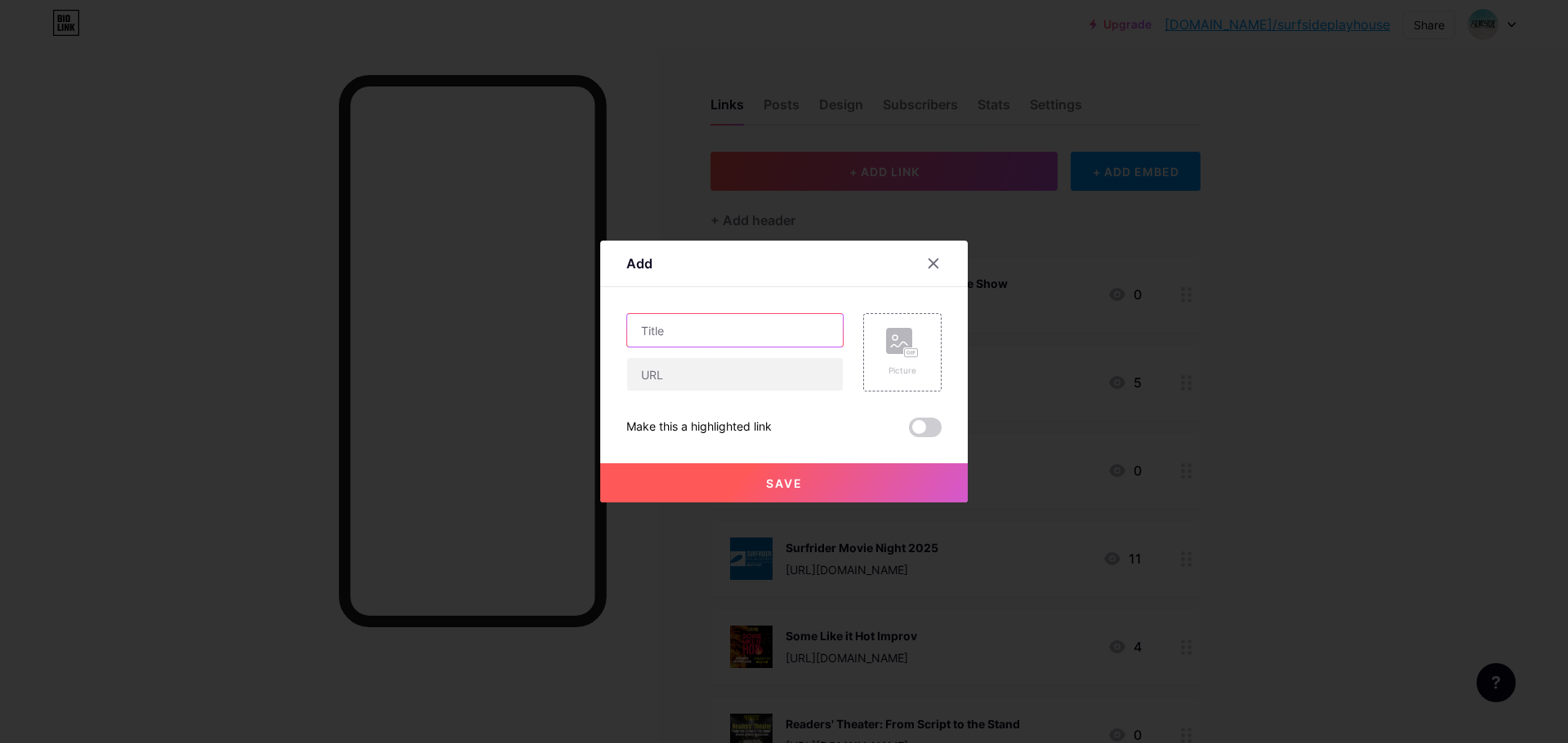
click at [770, 323] on input "text" at bounding box center [734, 330] width 216 height 33
paste input "[PERSON_NAME] and [PERSON_NAME] Review"
type input "[PERSON_NAME] and [PERSON_NAME] Review"
click at [769, 369] on input "text" at bounding box center [734, 374] width 216 height 33
click at [915, 347] on icon at bounding box center [902, 343] width 33 height 30
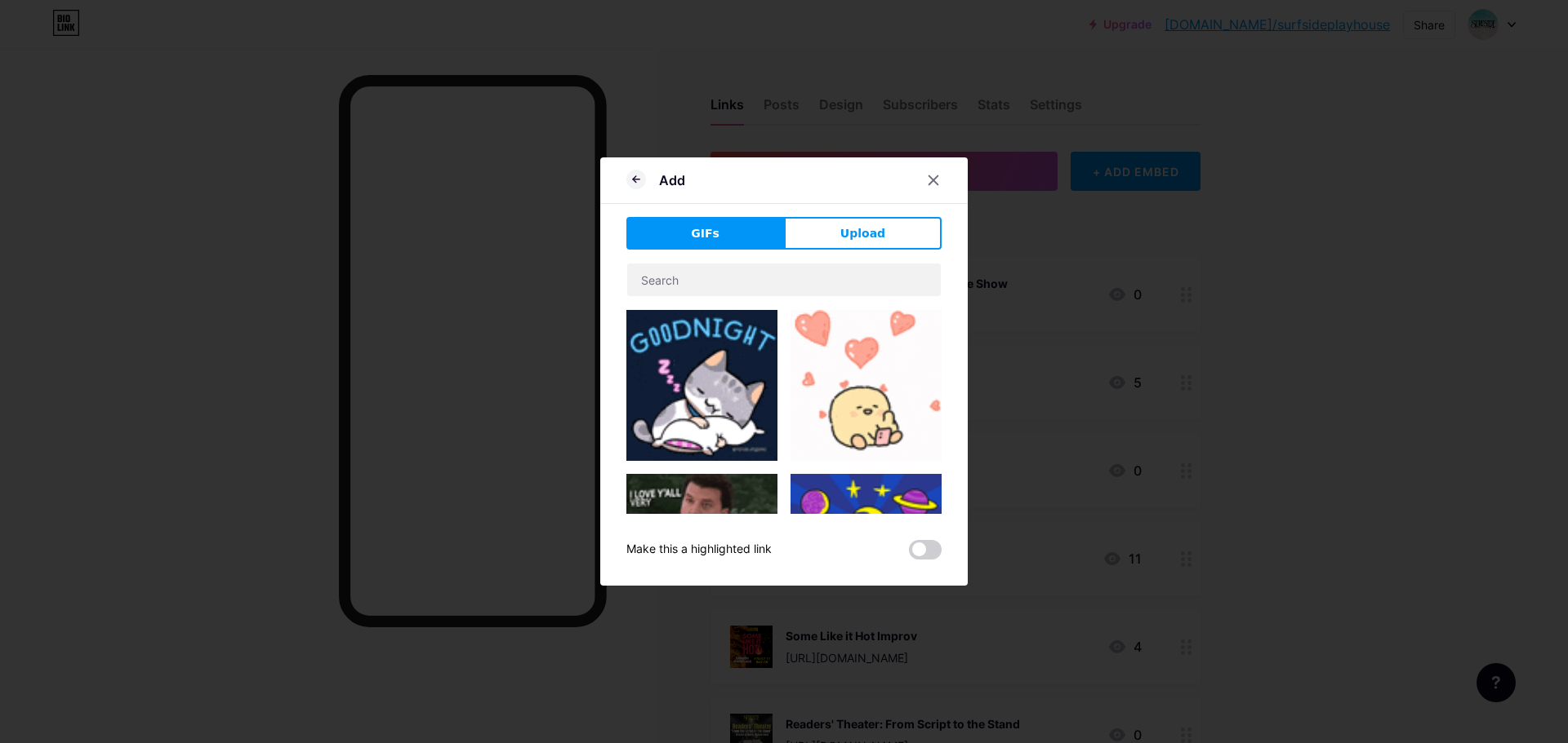
click at [883, 216] on div "Add GIFs Upload Content YouTube Play YouTube video without leaving your page. A…" at bounding box center [784, 372] width 367 height 428
click at [869, 231] on span "Upload" at bounding box center [863, 233] width 45 height 17
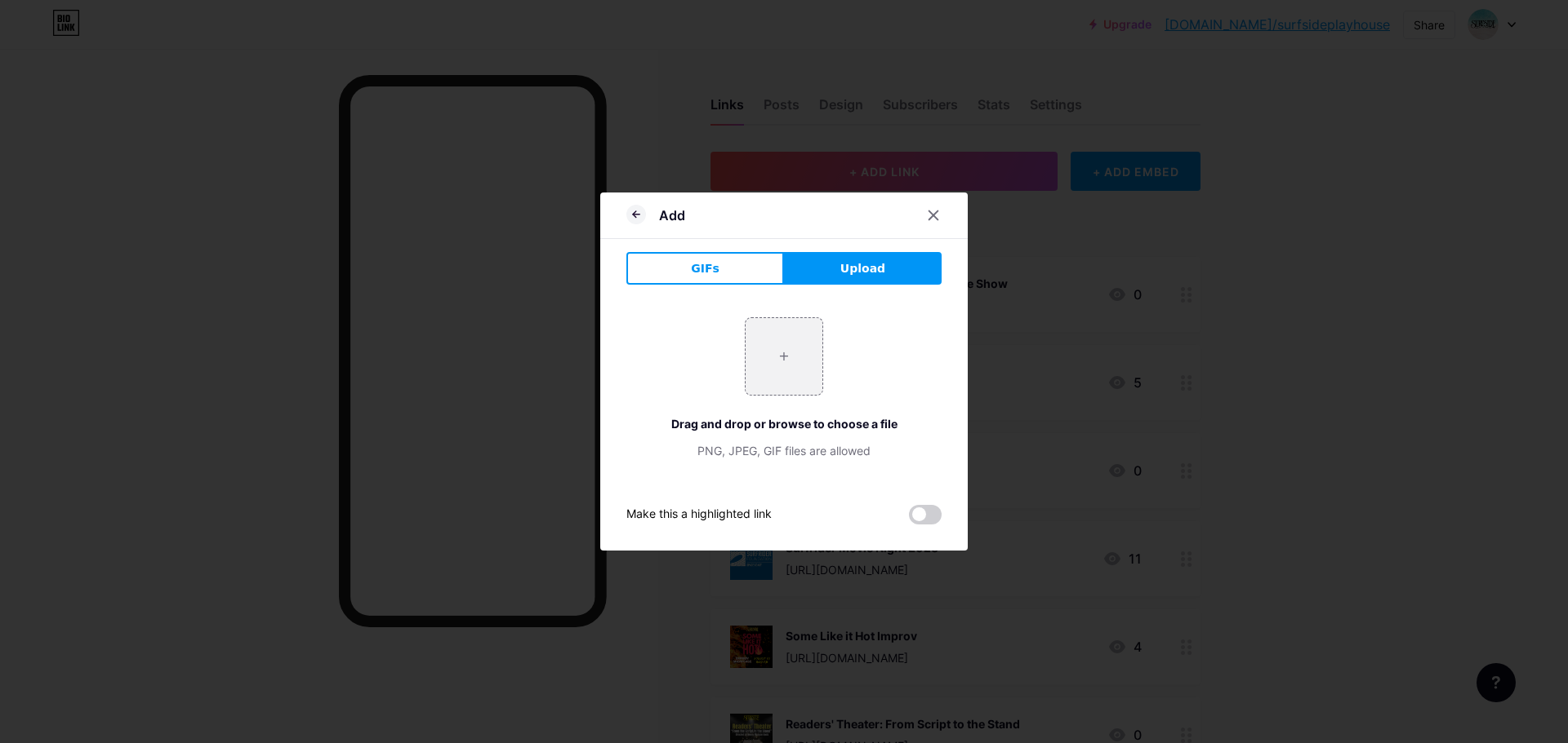
click at [849, 265] on span "Upload" at bounding box center [863, 269] width 45 height 17
click at [877, 267] on span "Upload" at bounding box center [863, 269] width 45 height 17
click at [774, 362] on input "file" at bounding box center [784, 357] width 77 height 77
type input "C:\fakepath\[DATE] [PERSON_NAME]-and- [PERSON_NAME].png"
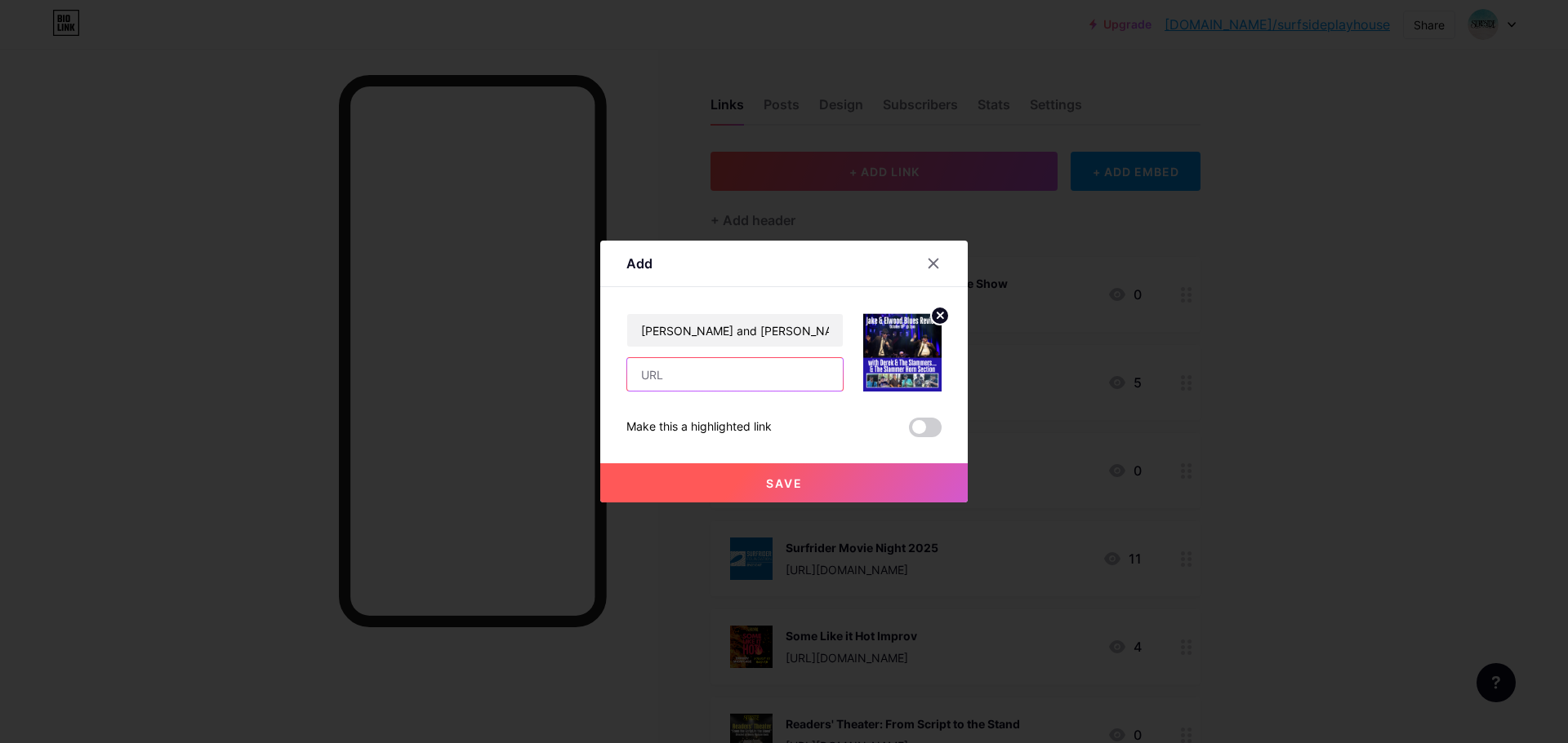
click at [657, 375] on input "text" at bounding box center [734, 374] width 216 height 33
paste input "[URL][DOMAIN_NAME]"
type input "[URL][DOMAIN_NAME]"
click at [807, 485] on button "Save" at bounding box center [784, 484] width 367 height 39
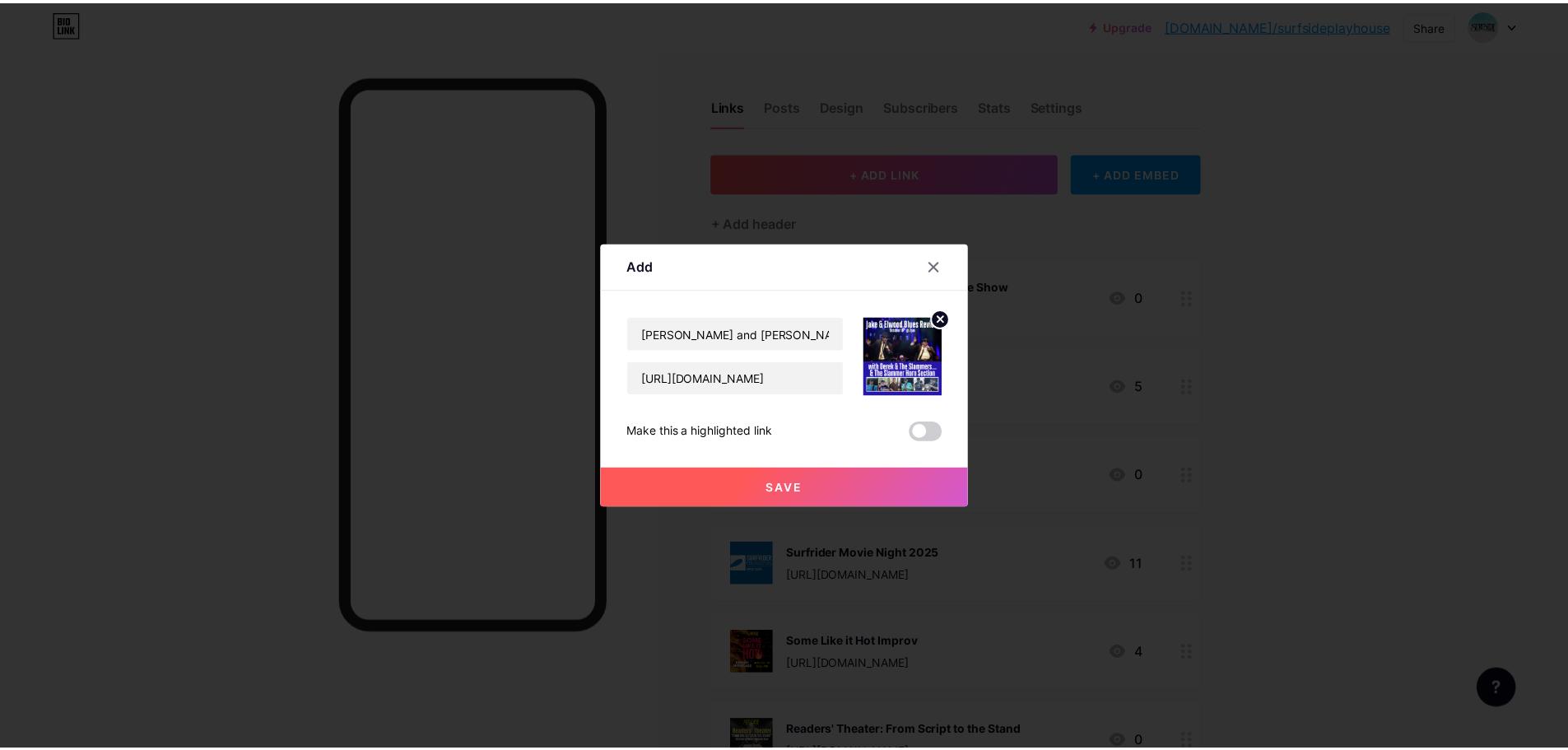
scroll to position [0, 0]
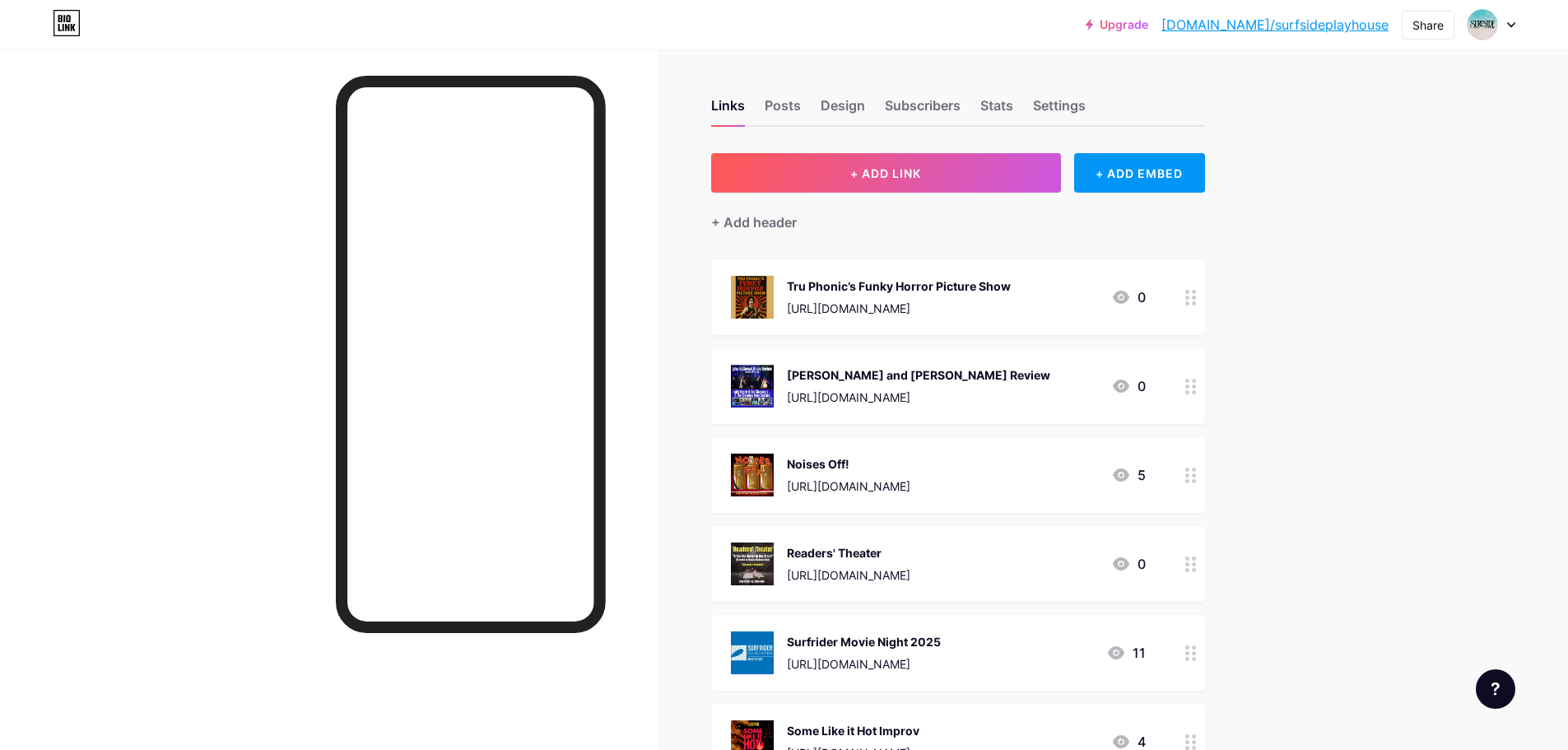
drag, startPoint x: 864, startPoint y: 383, endPoint x: 864, endPoint y: 361, distance: 22.0
click at [864, 361] on div "[PERSON_NAME] and [PERSON_NAME] Review [URL][DOMAIN_NAME] 0" at bounding box center [958, 386] width 494 height 75
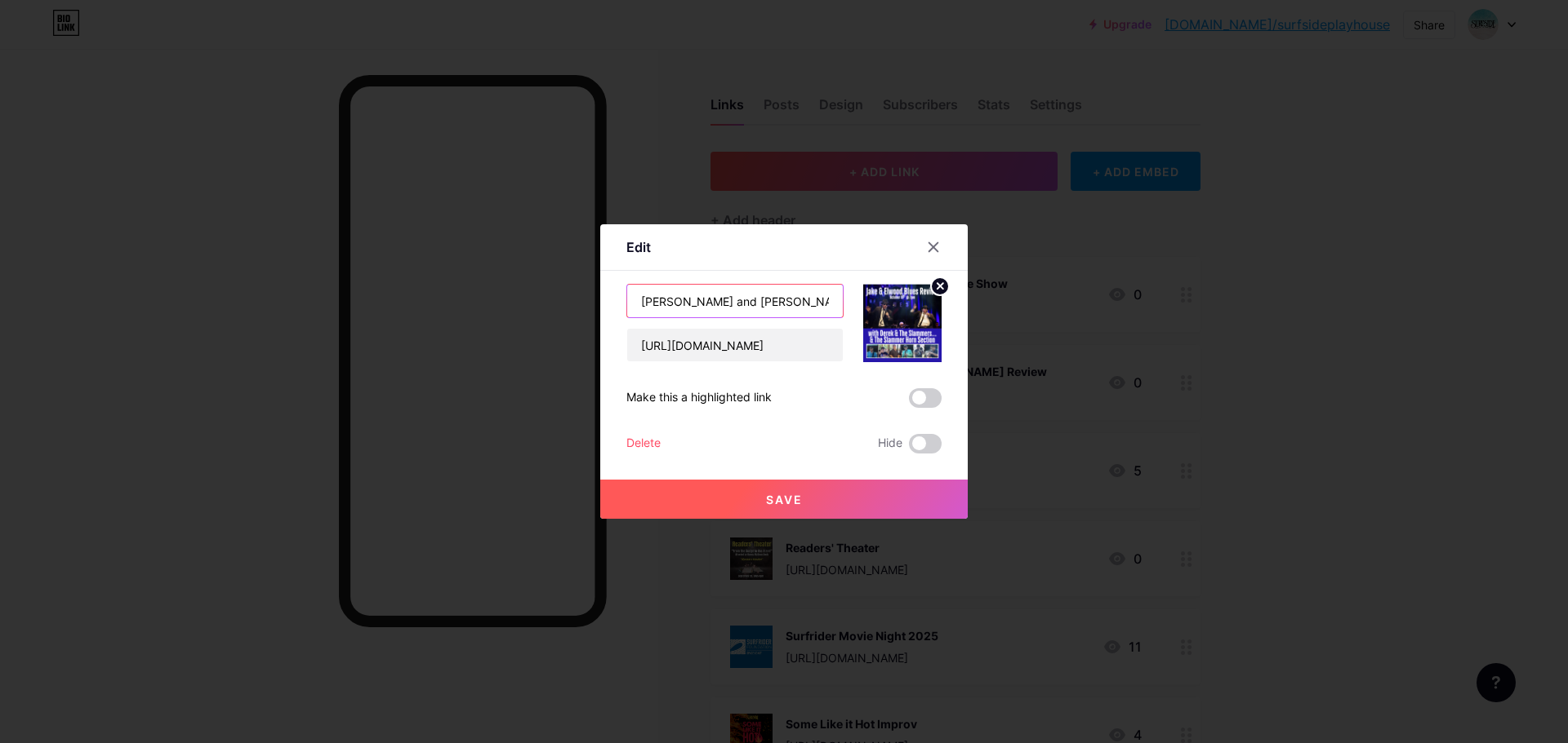
click at [685, 308] on input "[PERSON_NAME] and [PERSON_NAME] Review" at bounding box center [734, 301] width 216 height 33
type input "[PERSON_NAME] & [PERSON_NAME] Review"
click at [793, 500] on span "Save" at bounding box center [784, 499] width 36 height 14
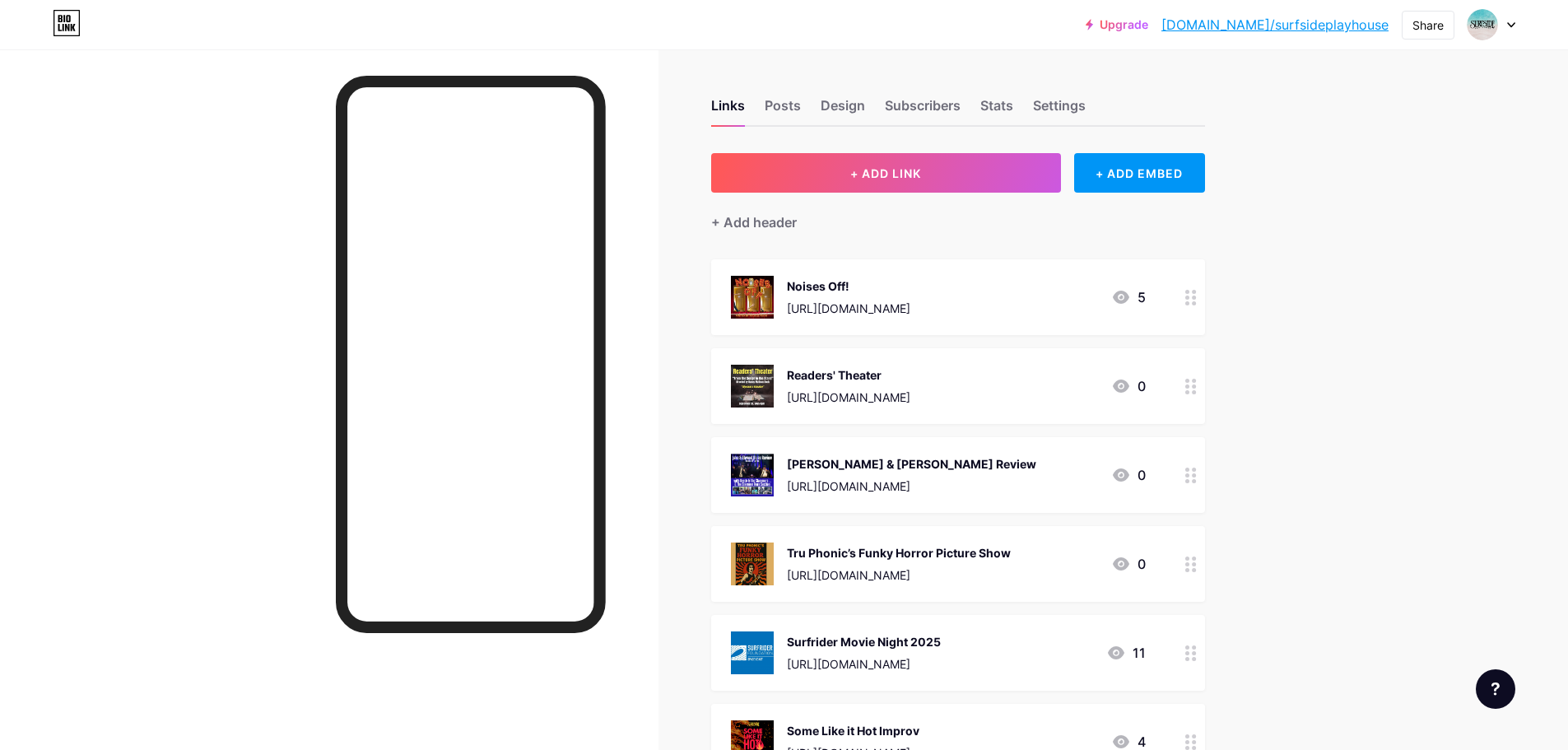
click at [1127, 561] on icon at bounding box center [1121, 563] width 20 height 20
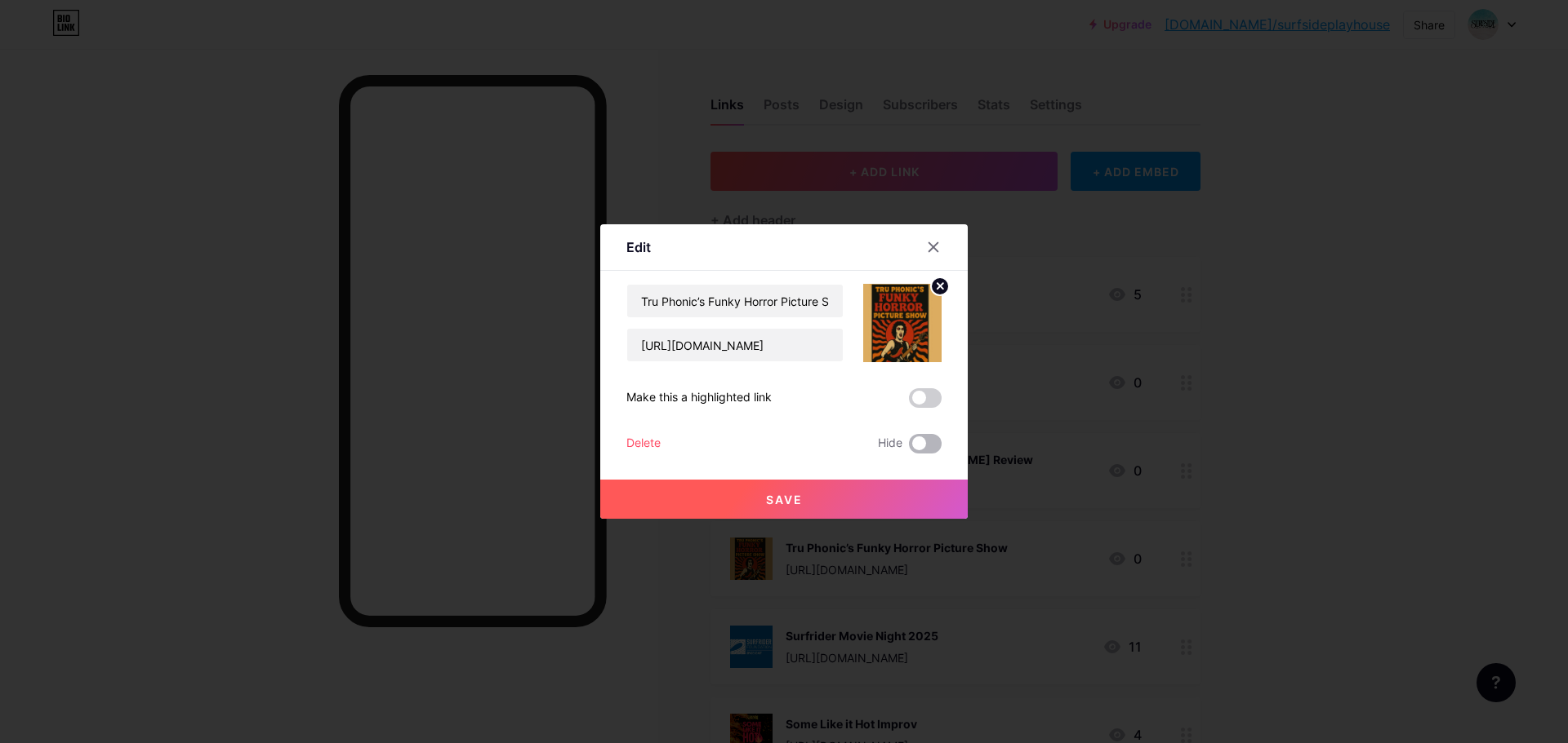
click at [925, 439] on span at bounding box center [925, 443] width 33 height 20
click at [909, 448] on input "checkbox" at bounding box center [909, 448] width 0 height 0
click at [881, 492] on button "Save" at bounding box center [784, 499] width 367 height 39
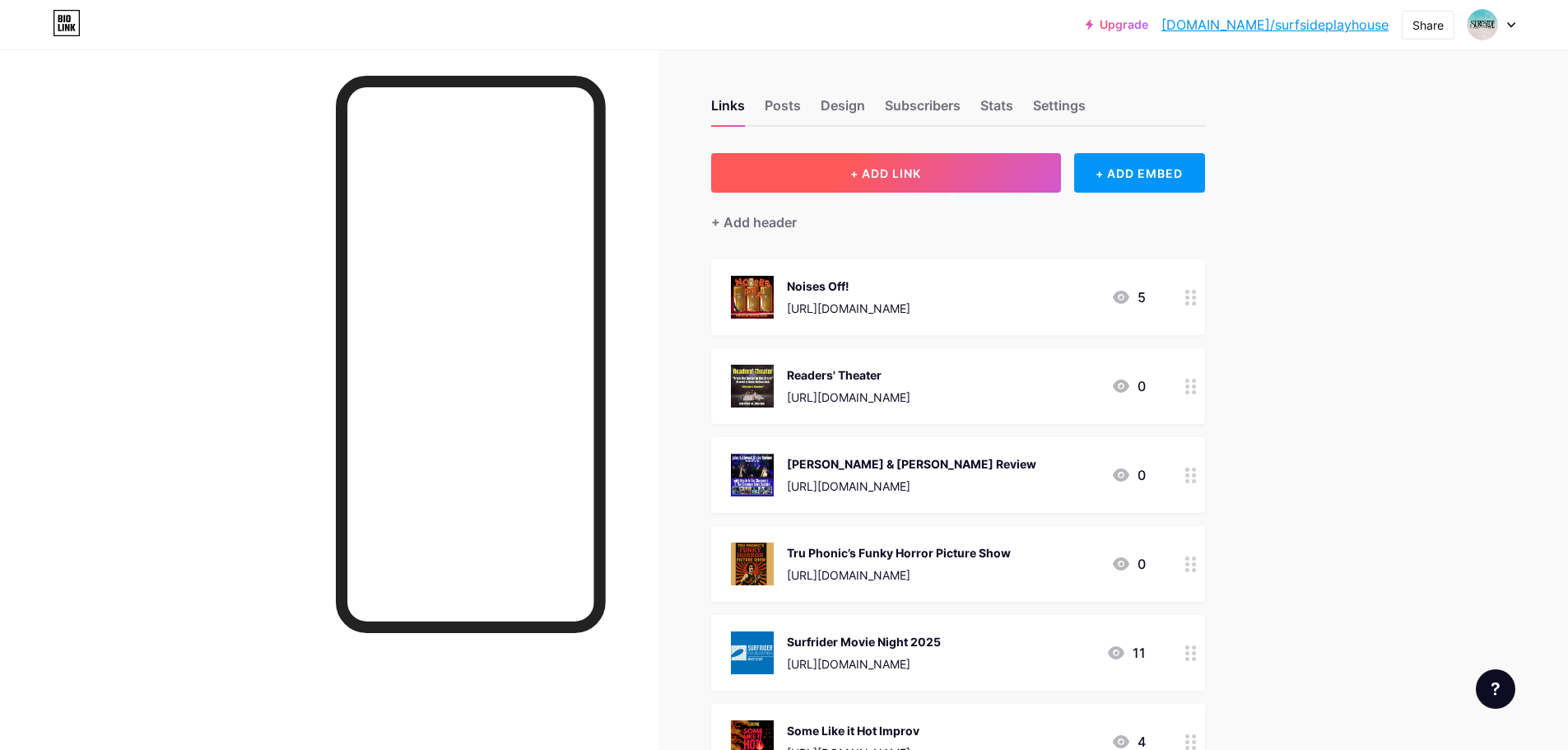
click at [956, 172] on button "+ ADD LINK" at bounding box center [886, 173] width 350 height 40
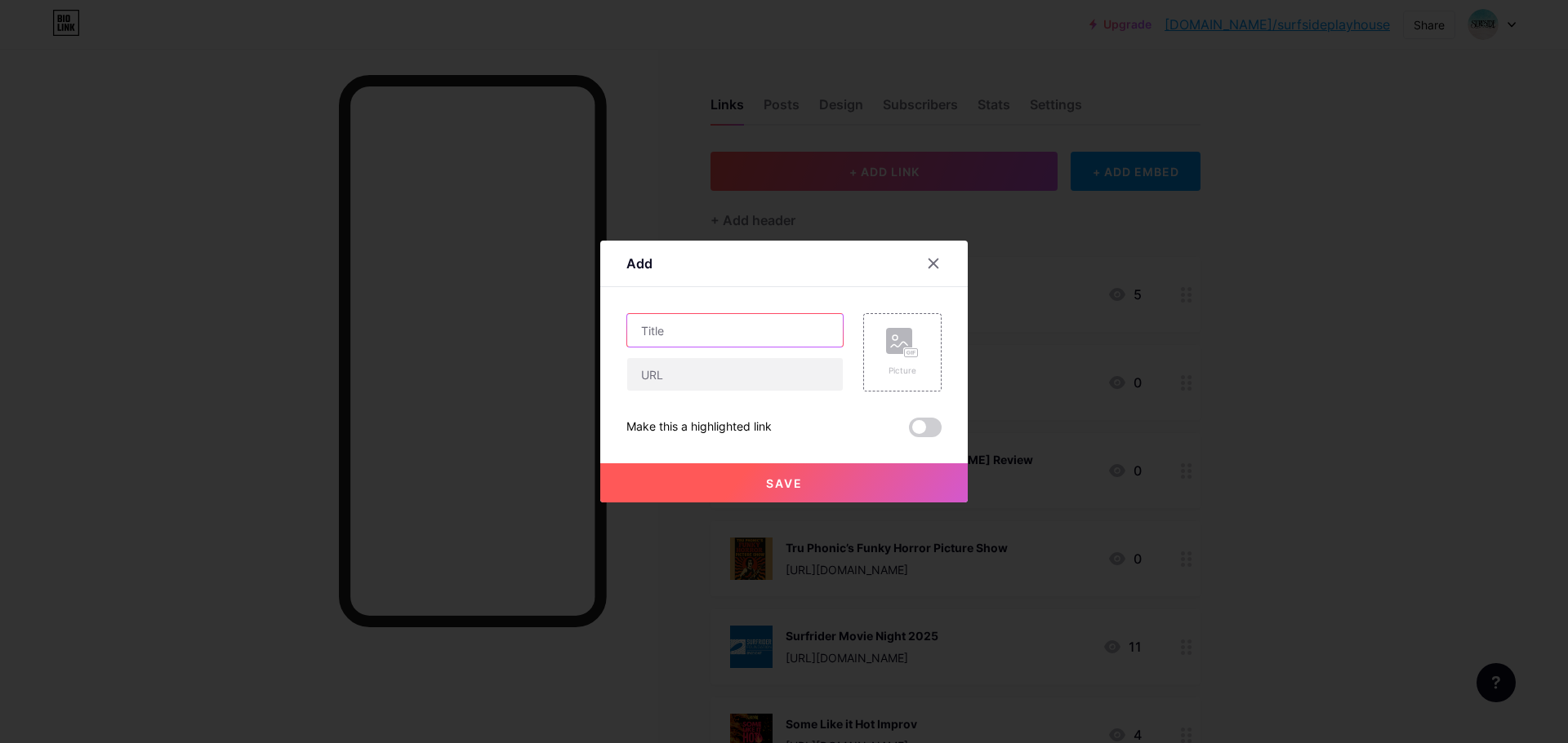
click at [770, 321] on input "text" at bounding box center [734, 330] width 216 height 33
type input "NKF Surf Movie"
click at [902, 347] on rect at bounding box center [899, 341] width 26 height 26
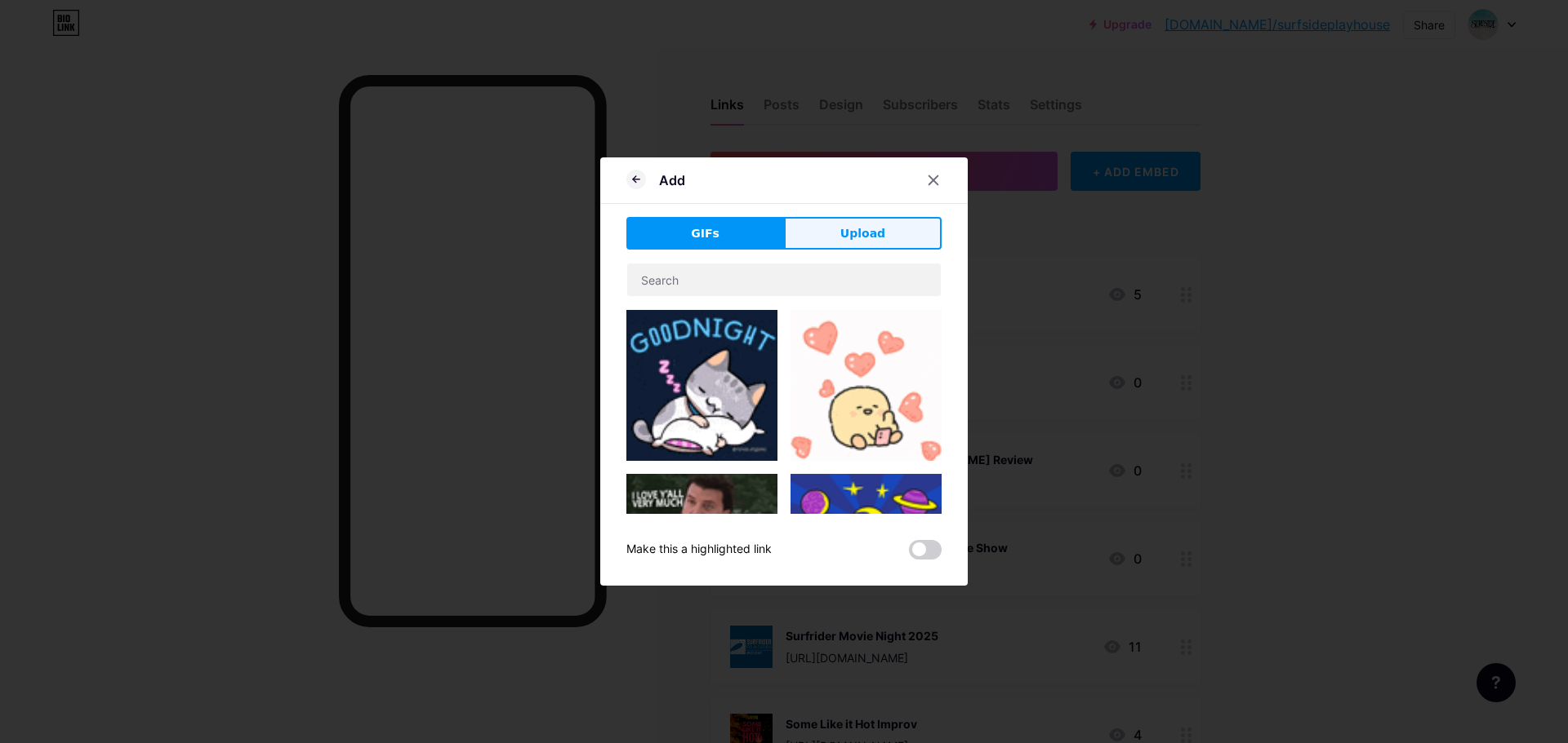
click at [890, 218] on button "Upload" at bounding box center [862, 233] width 158 height 33
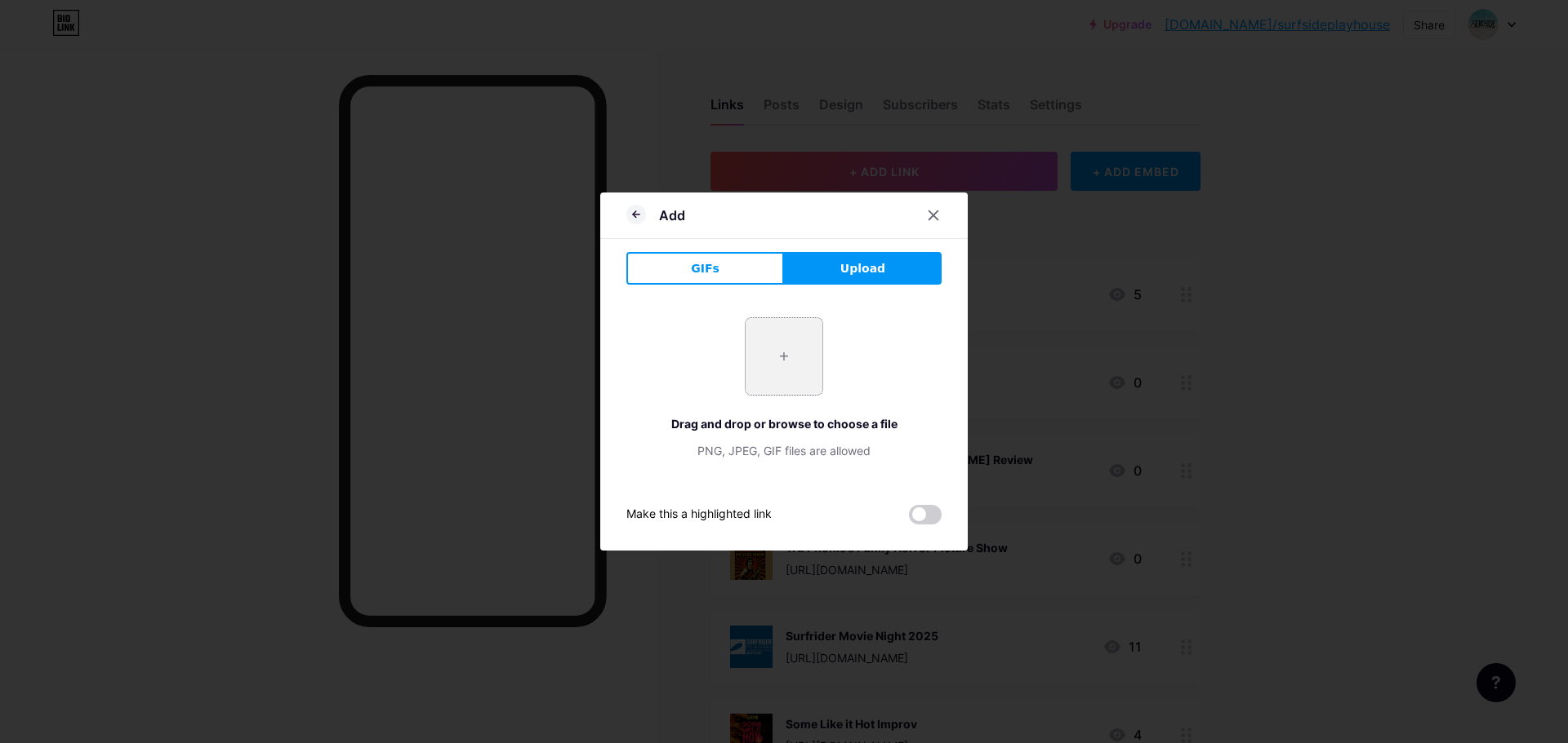
click at [798, 345] on input "file" at bounding box center [784, 357] width 77 height 77
type input "C:\fakepath\nkf surf fest movie.png"
click at [933, 211] on icon at bounding box center [933, 216] width 13 height 13
